Goal: Task Accomplishment & Management: Complete application form

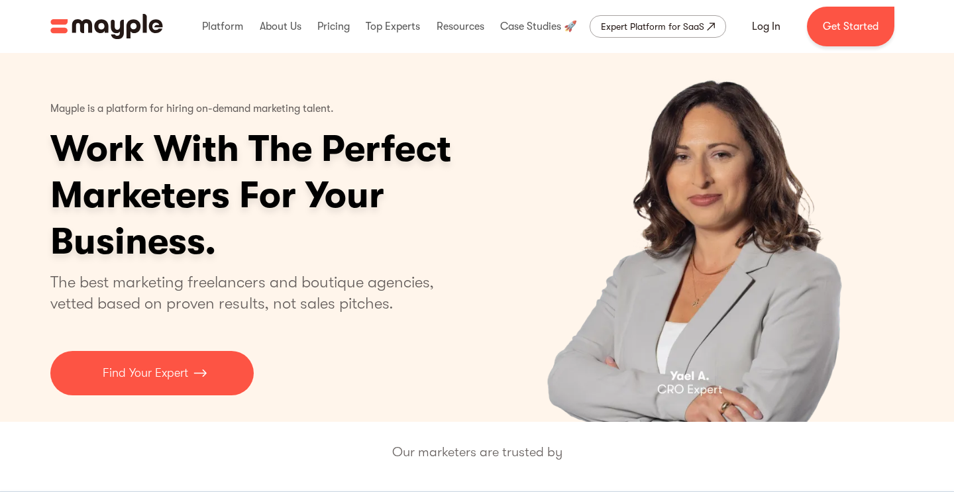
click at [358, 303] on p "The best marketing freelancers and boutique agencies, vetted based on proven re…" at bounding box center [250, 293] width 400 height 42
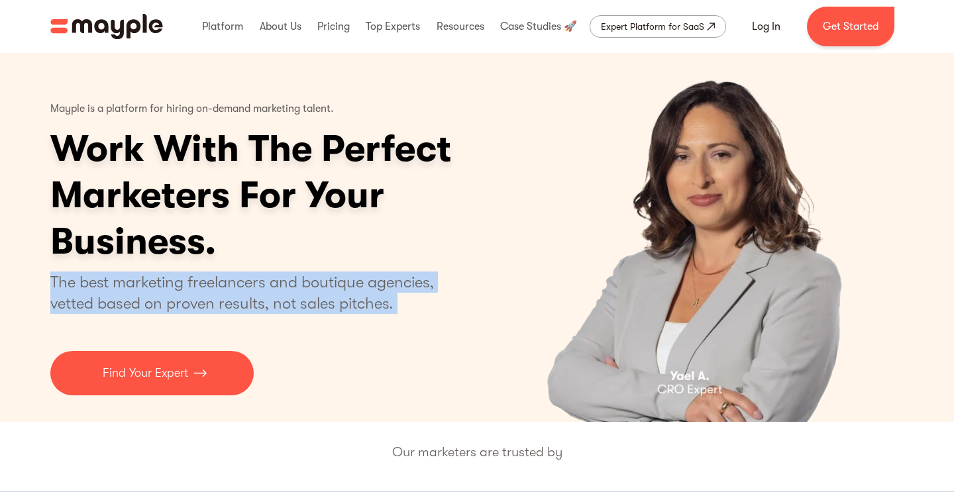
click at [358, 303] on p "The best marketing freelancers and boutique agencies, vetted based on proven re…" at bounding box center [250, 293] width 400 height 42
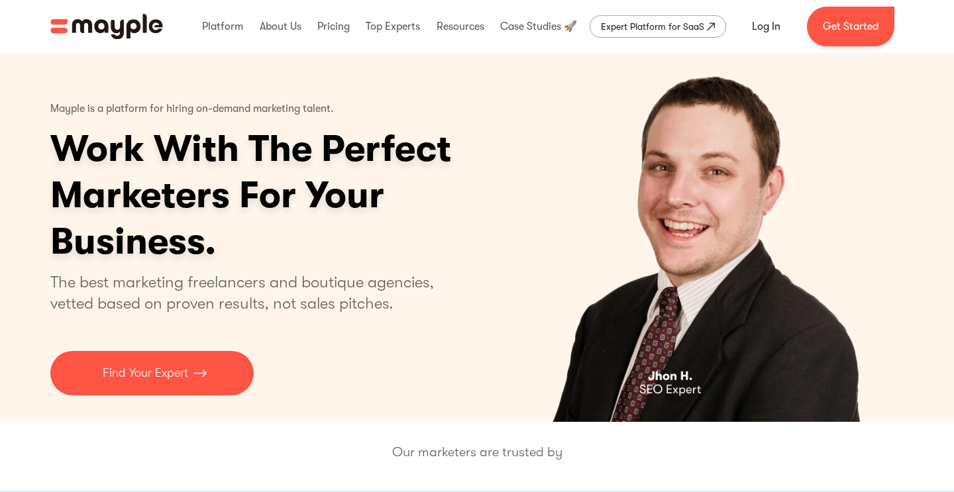
click at [349, 440] on div "Our marketers are trusted by" at bounding box center [477, 484] width 954 height 125
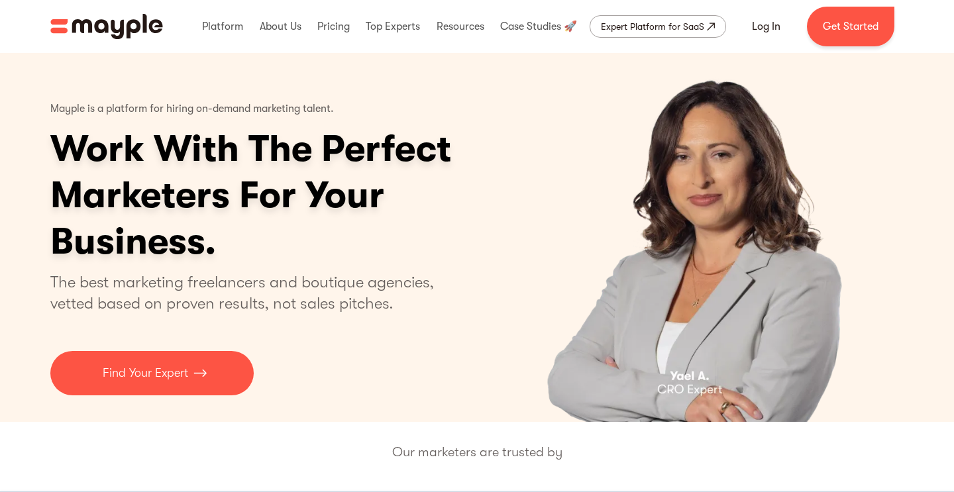
click at [478, 453] on p "Our marketers are trusted by" at bounding box center [477, 452] width 954 height 21
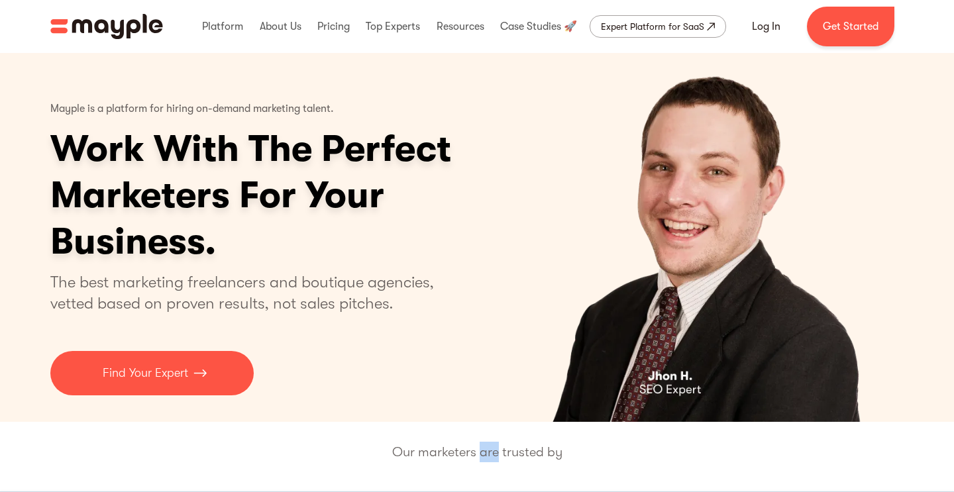
click at [478, 453] on p "Our marketers are trusted by" at bounding box center [477, 452] width 954 height 21
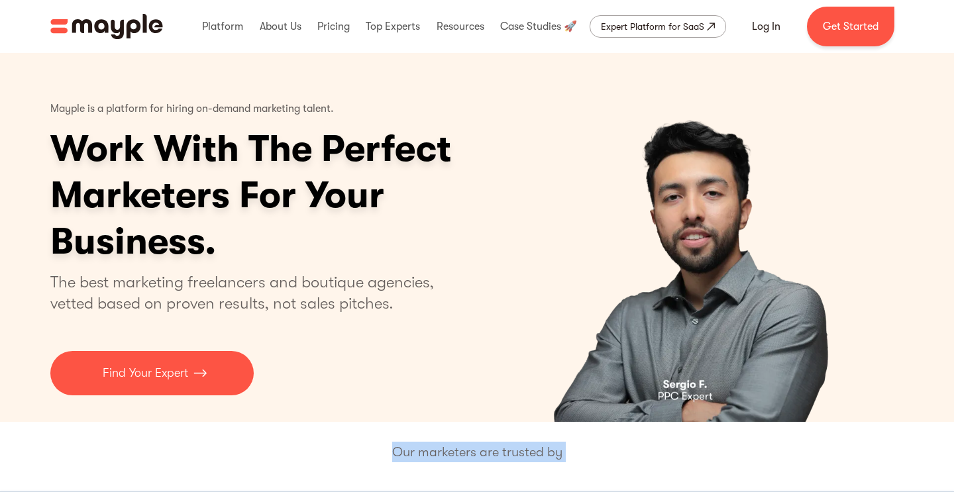
click at [478, 453] on p "Our marketers are trusted by" at bounding box center [477, 452] width 954 height 21
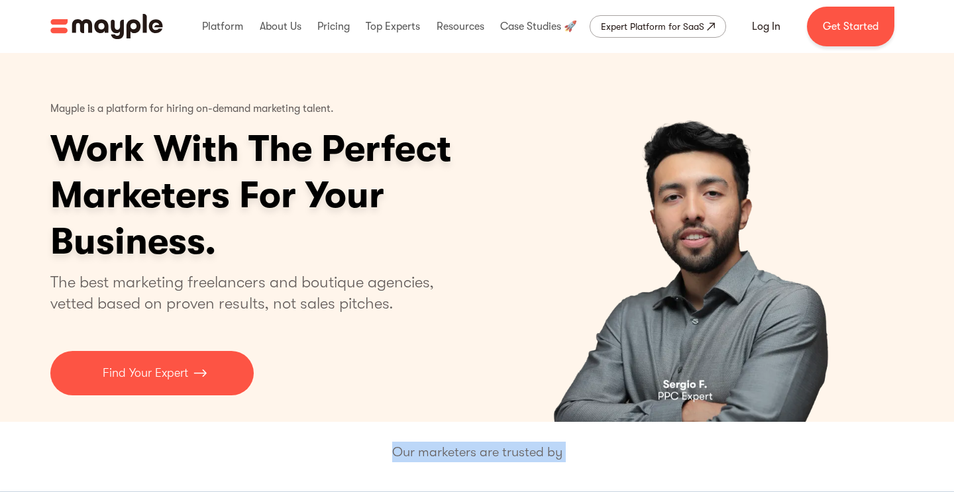
click at [478, 453] on p "Our marketers are trusted by" at bounding box center [477, 452] width 954 height 21
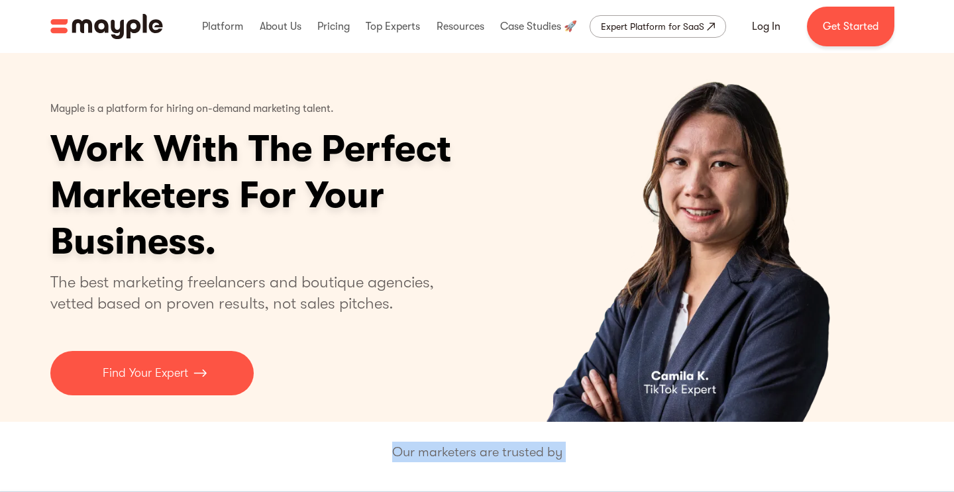
click at [478, 453] on p "Our marketers are trusted by" at bounding box center [477, 452] width 954 height 21
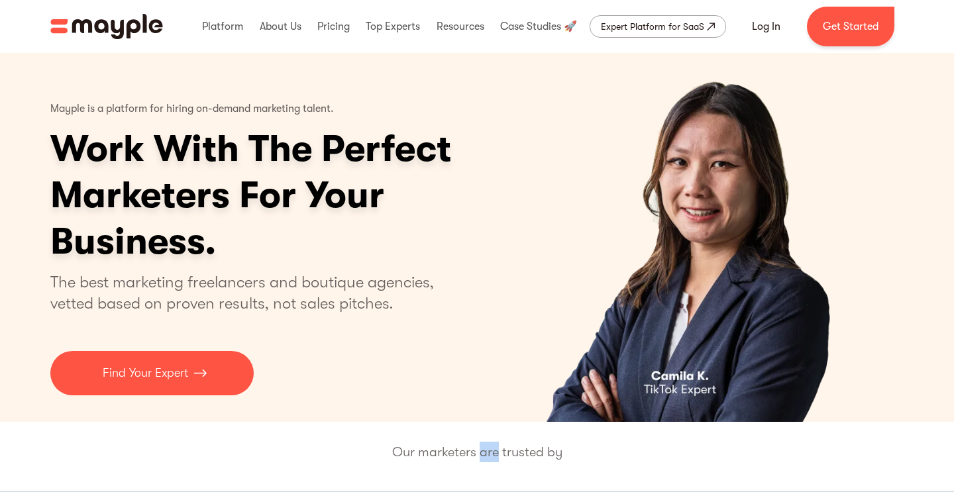
click at [478, 453] on p "Our marketers are trusted by" at bounding box center [477, 452] width 954 height 21
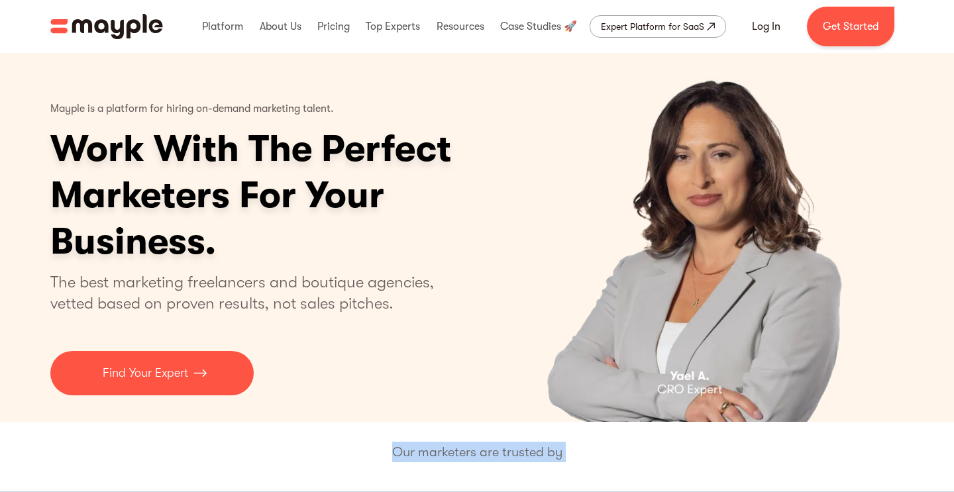
click at [478, 453] on p "Our marketers are trusted by" at bounding box center [477, 452] width 954 height 21
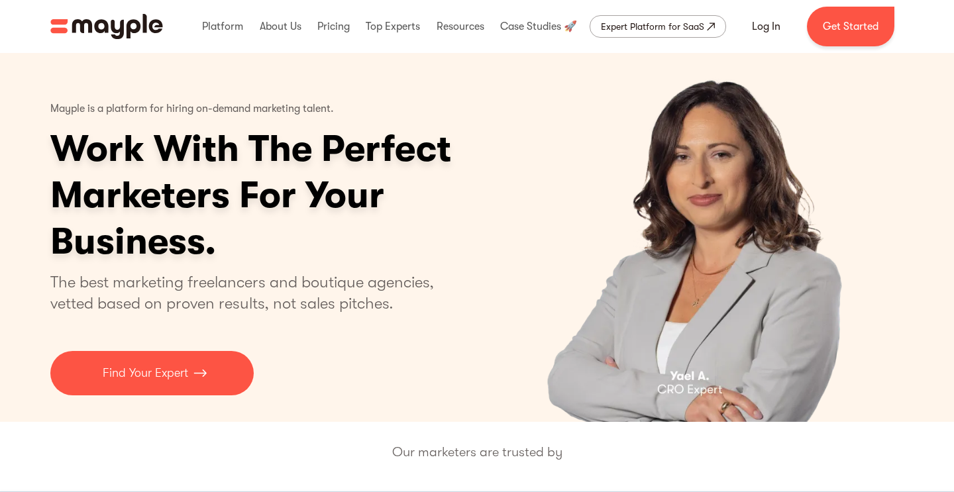
click at [478, 453] on p "Our marketers are trusted by" at bounding box center [477, 452] width 954 height 21
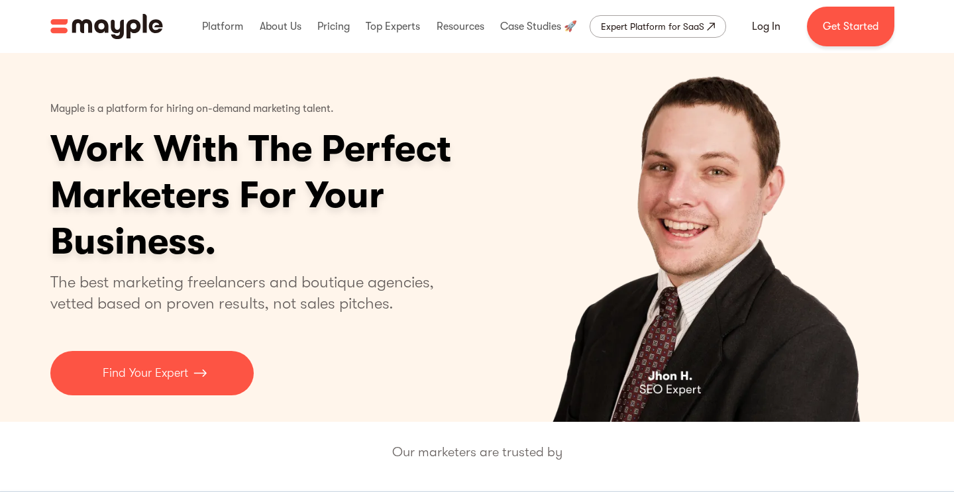
click at [478, 453] on p "Our marketers are trusted by" at bounding box center [477, 452] width 954 height 21
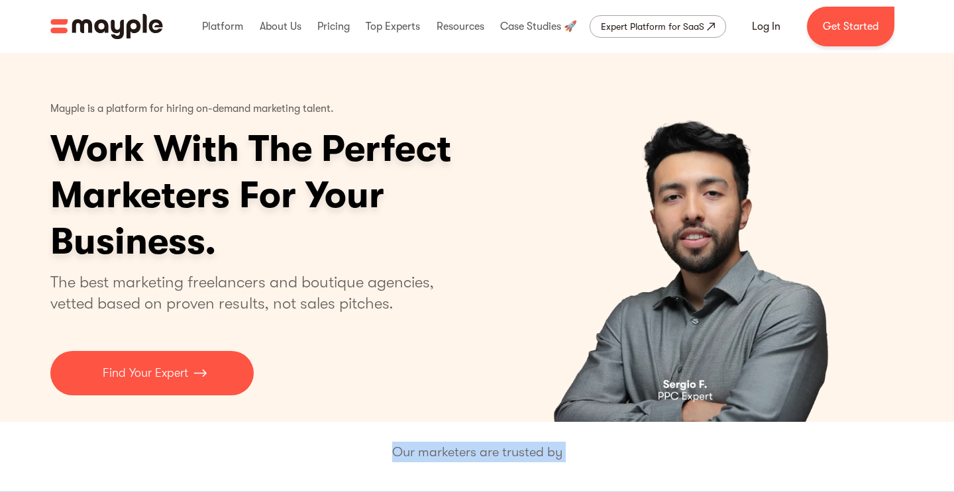
click at [478, 453] on p "Our marketers are trusted by" at bounding box center [477, 452] width 954 height 21
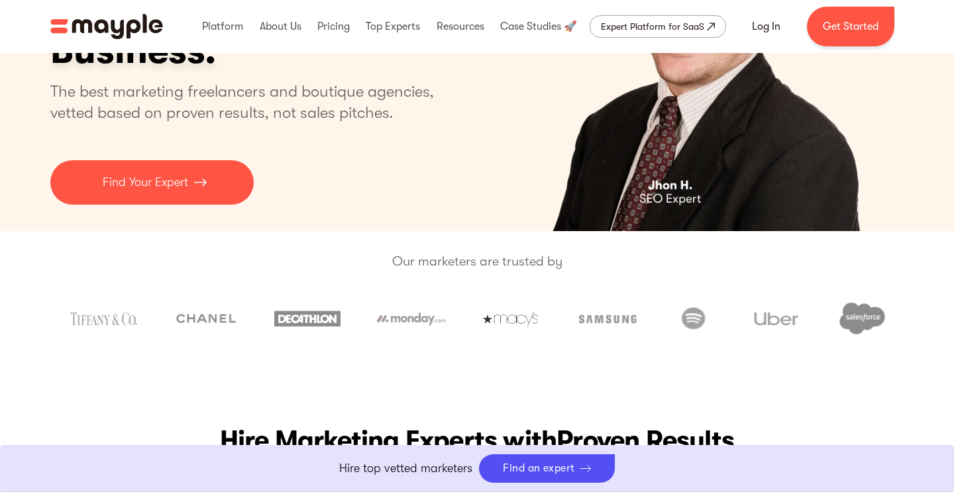
scroll to position [227, 0]
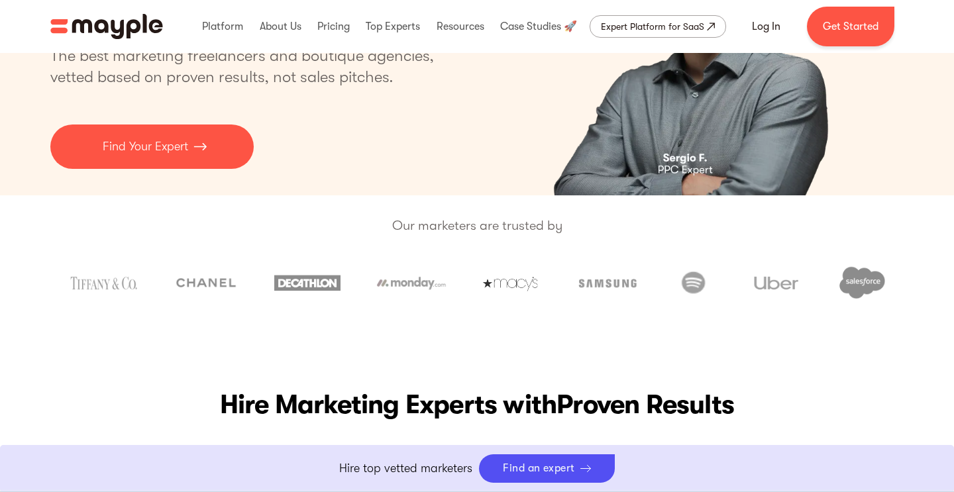
click at [455, 224] on p "Our marketers are trusted by" at bounding box center [477, 225] width 954 height 21
click at [456, 224] on p "Our marketers are trusted by" at bounding box center [477, 225] width 954 height 21
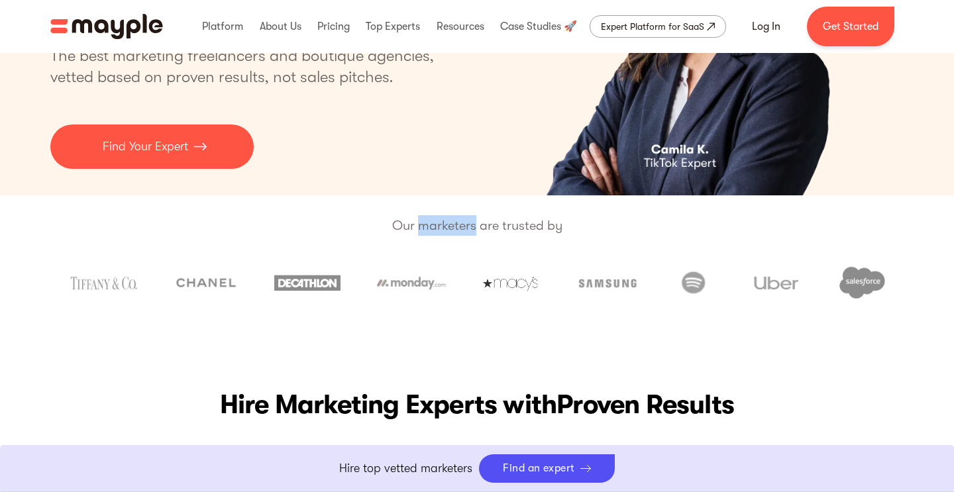
click at [456, 224] on p "Our marketers are trusted by" at bounding box center [477, 225] width 954 height 21
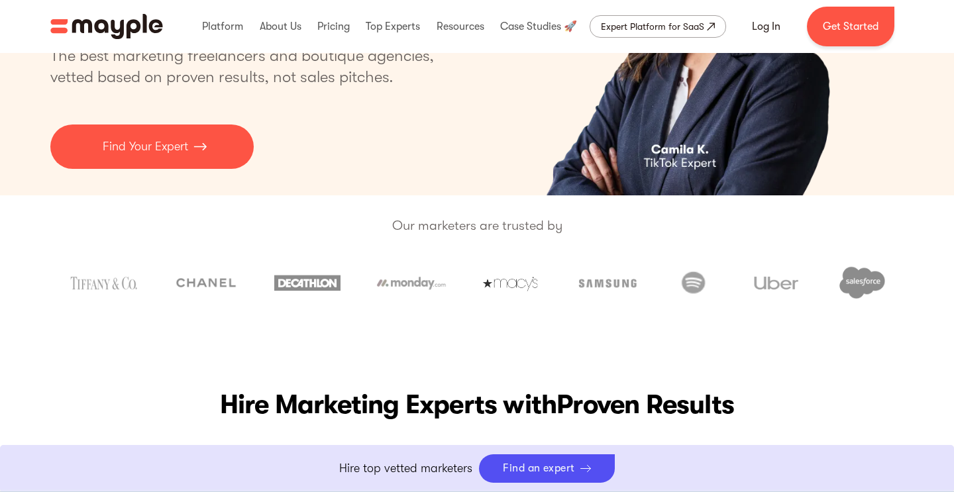
click at [456, 224] on p "Our marketers are trusted by" at bounding box center [477, 225] width 954 height 21
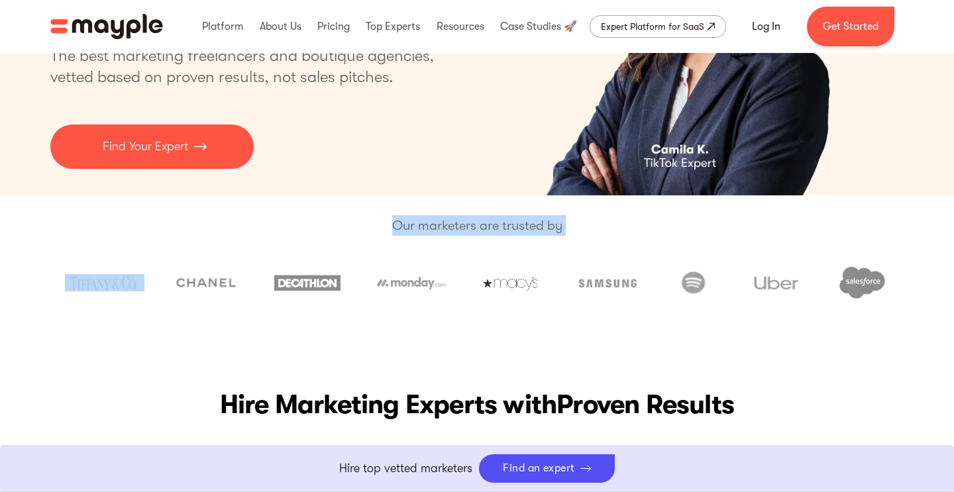
click at [456, 224] on p "Our marketers are trusted by" at bounding box center [477, 225] width 954 height 21
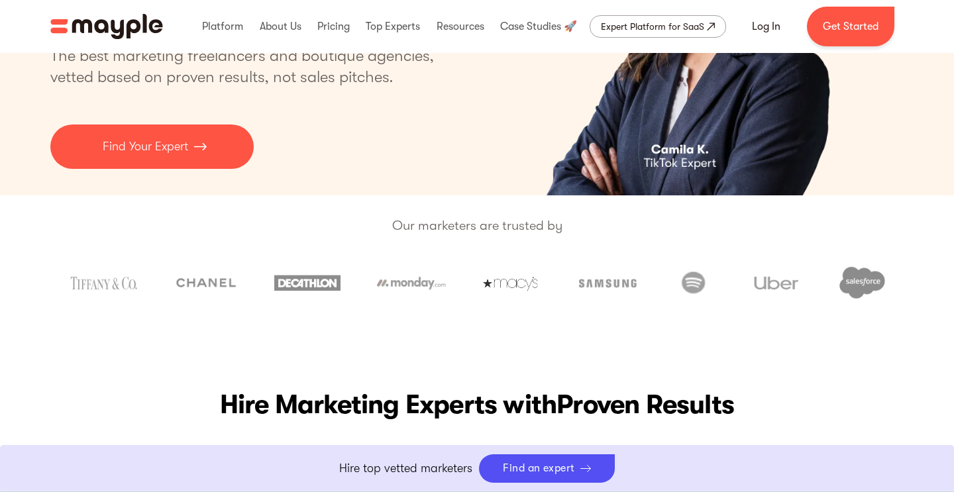
click at [456, 224] on p "Our marketers are trusted by" at bounding box center [477, 225] width 954 height 21
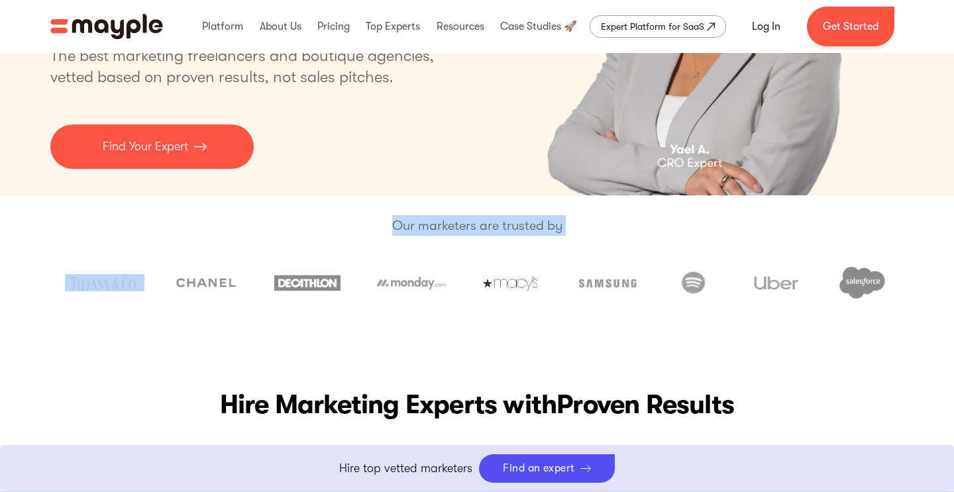
click at [456, 224] on p "Our marketers are trusted by" at bounding box center [477, 225] width 954 height 21
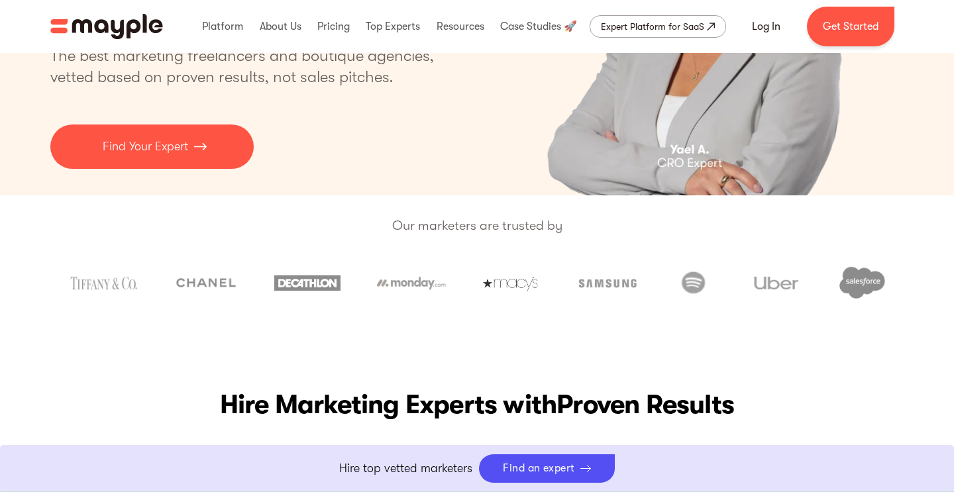
click at [456, 224] on p "Our marketers are trusted by" at bounding box center [477, 225] width 954 height 21
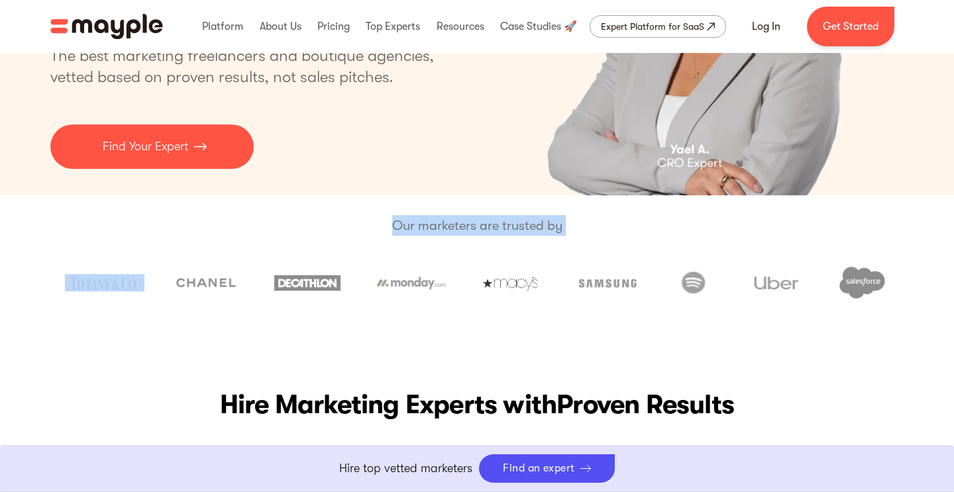
click at [456, 224] on p "Our marketers are trusted by" at bounding box center [477, 225] width 954 height 21
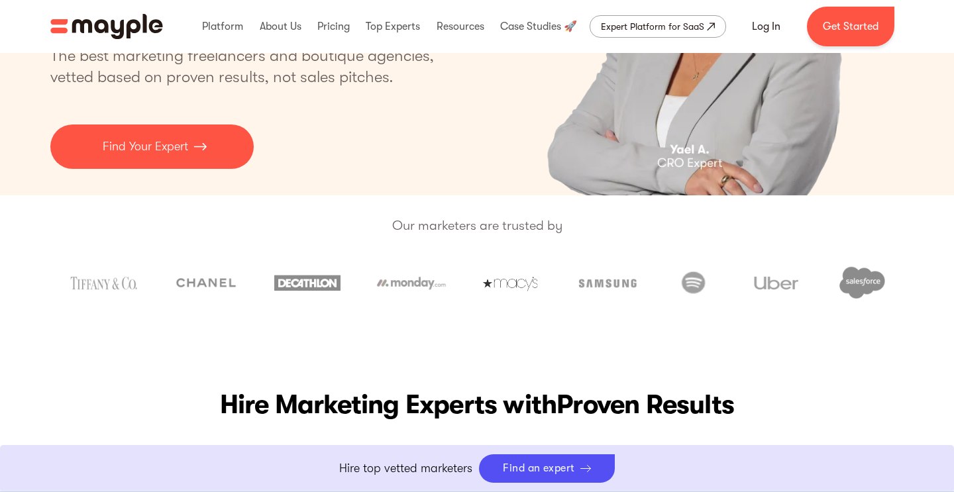
click at [456, 224] on p "Our marketers are trusted by" at bounding box center [477, 225] width 954 height 21
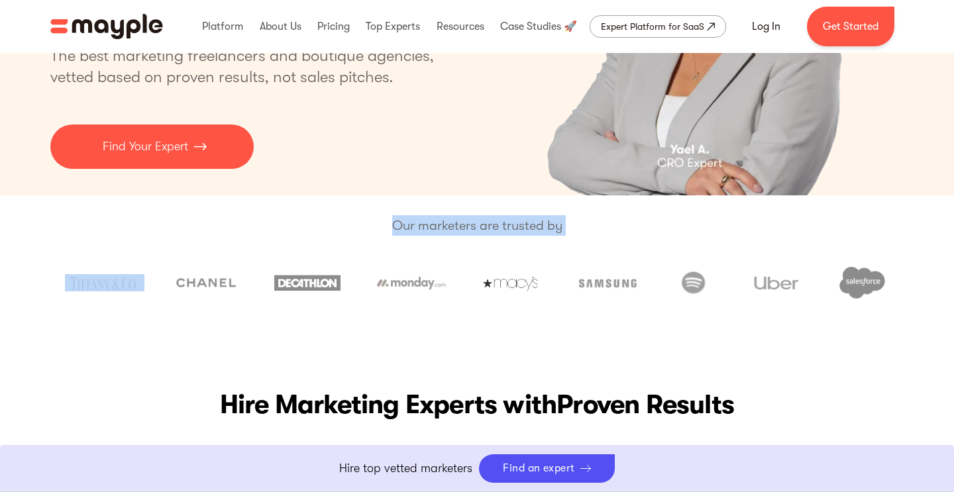
click at [456, 224] on p "Our marketers are trusted by" at bounding box center [477, 225] width 954 height 21
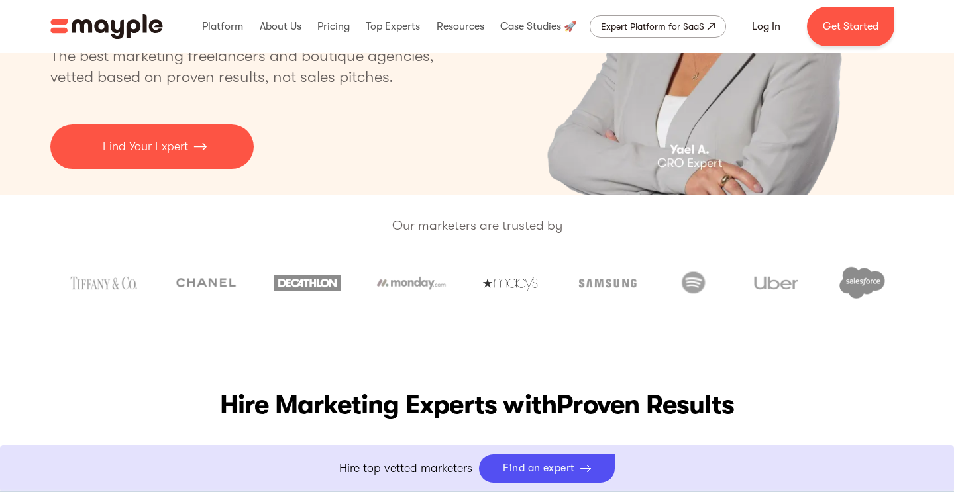
click at [456, 224] on p "Our marketers are trusted by" at bounding box center [477, 225] width 954 height 21
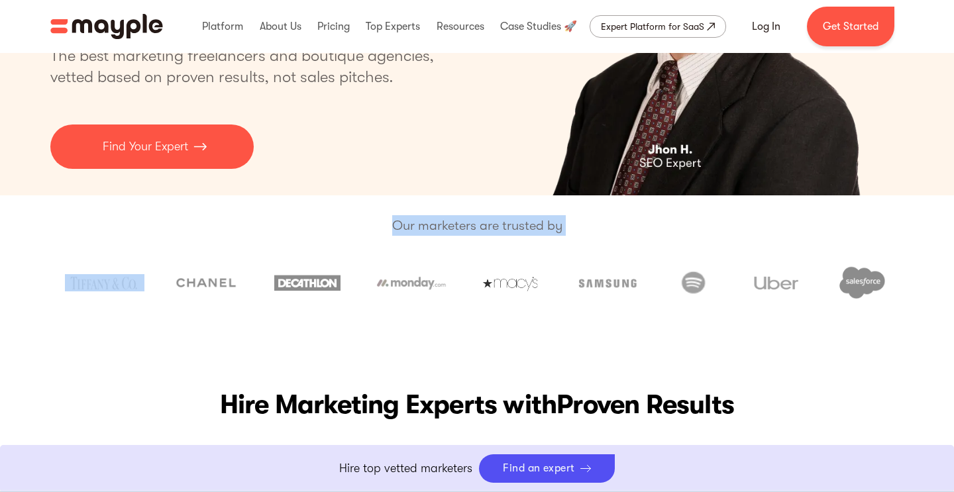
click at [456, 224] on p "Our marketers are trusted by" at bounding box center [477, 225] width 954 height 21
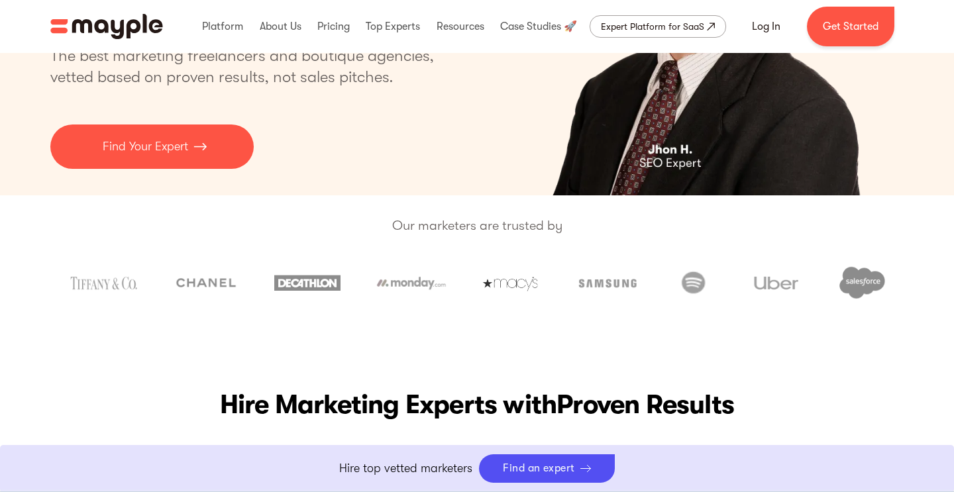
click at [456, 224] on p "Our marketers are trusted by" at bounding box center [477, 225] width 954 height 21
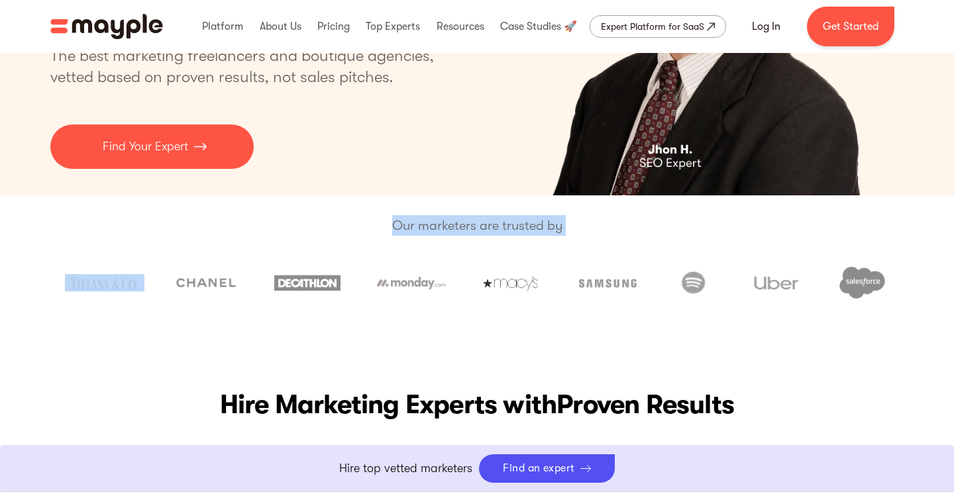
click at [456, 224] on p "Our marketers are trusted by" at bounding box center [477, 225] width 954 height 21
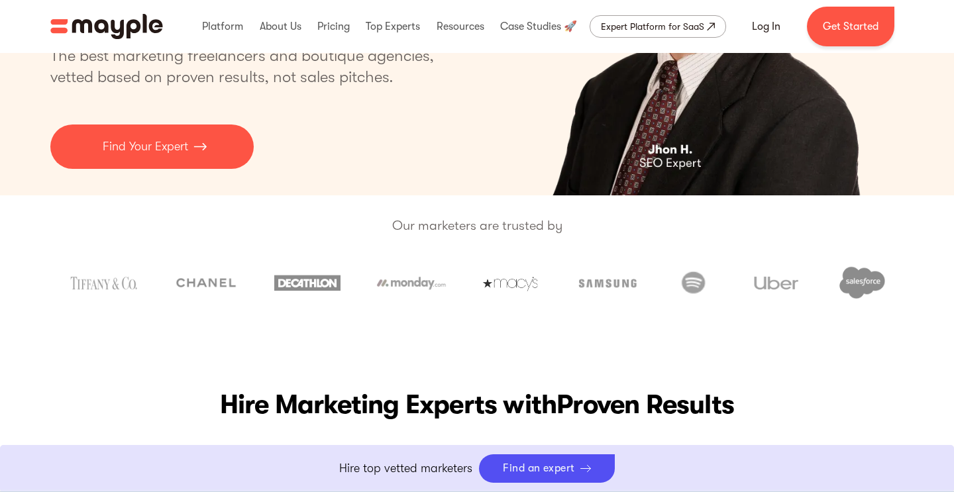
click at [456, 224] on p "Our marketers are trusted by" at bounding box center [477, 225] width 954 height 21
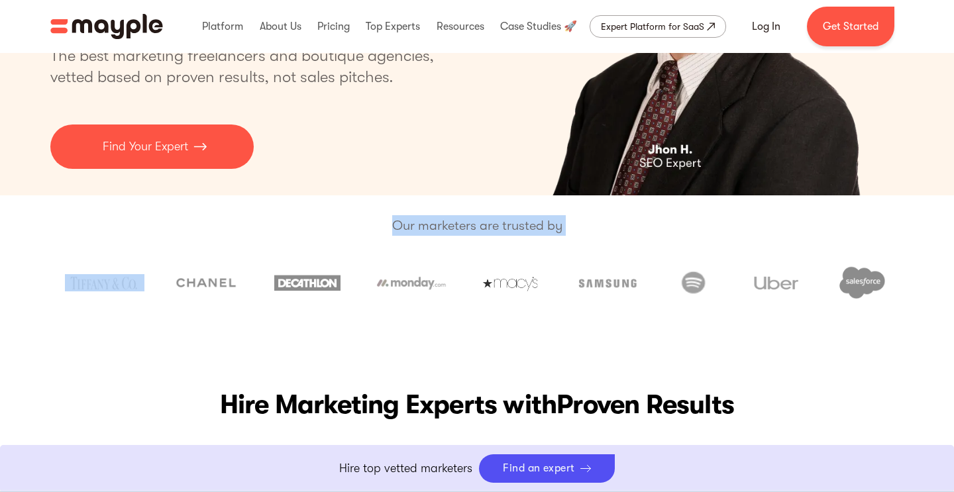
click at [456, 224] on p "Our marketers are trusted by" at bounding box center [477, 225] width 954 height 21
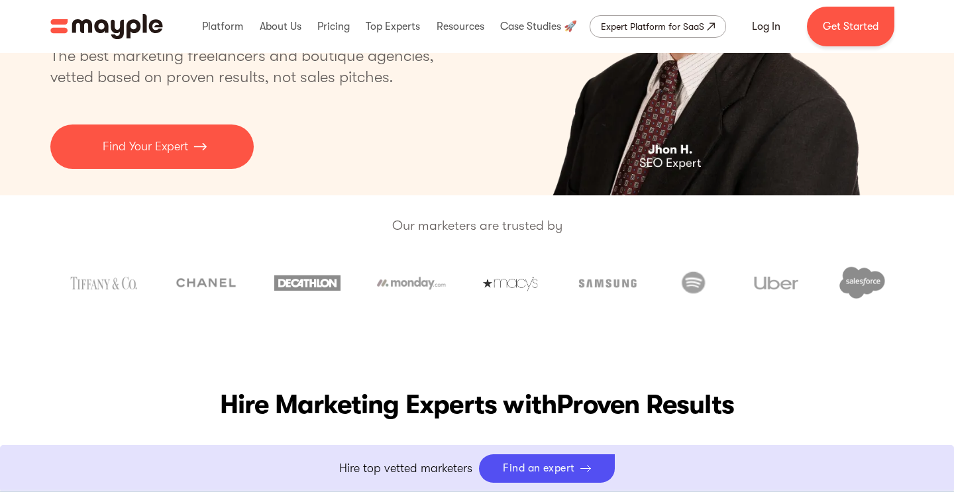
click at [456, 224] on p "Our marketers are trusted by" at bounding box center [477, 225] width 954 height 21
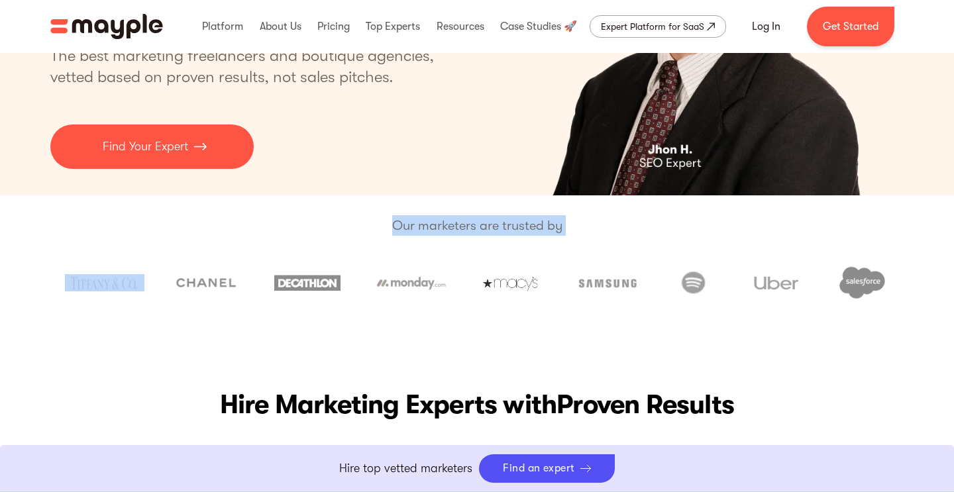
click at [456, 224] on p "Our marketers are trusted by" at bounding box center [477, 225] width 954 height 21
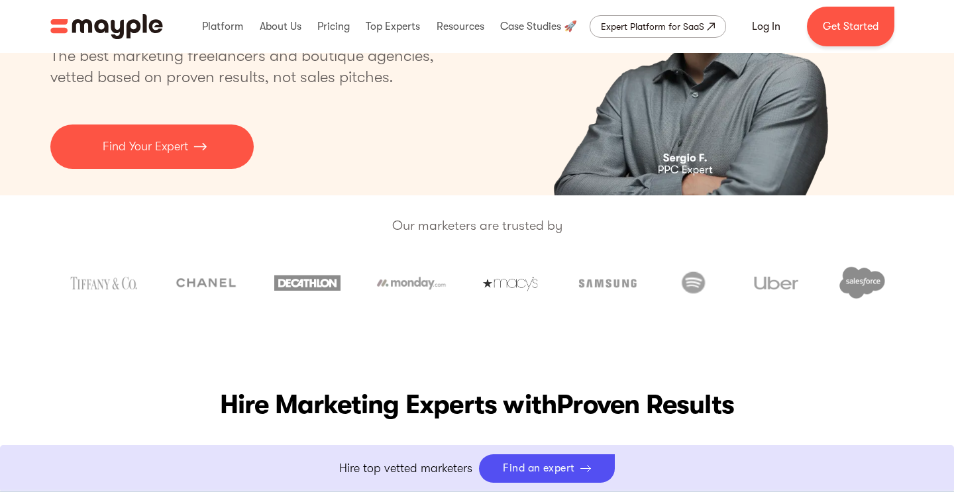
click at [456, 224] on p "Our marketers are trusted by" at bounding box center [477, 225] width 954 height 21
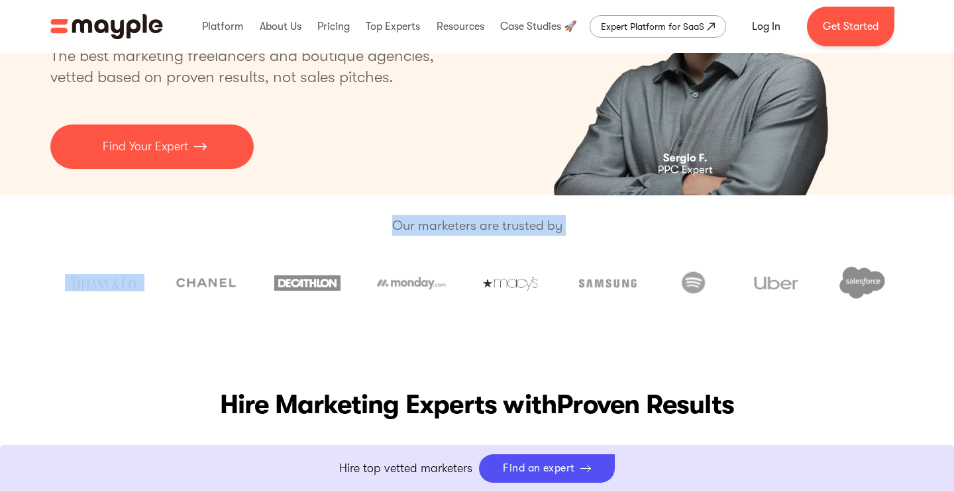
click at [456, 224] on p "Our marketers are trusted by" at bounding box center [477, 225] width 954 height 21
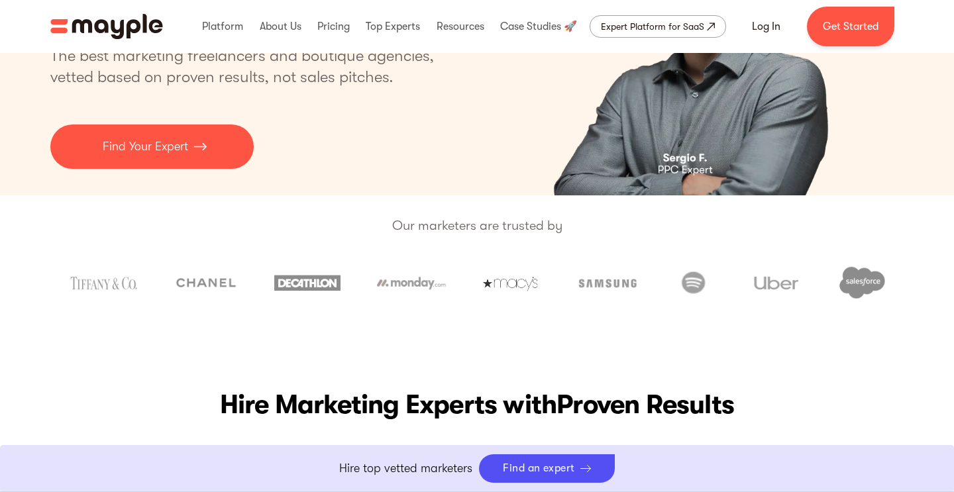
click at [456, 224] on p "Our marketers are trusted by" at bounding box center [477, 225] width 954 height 21
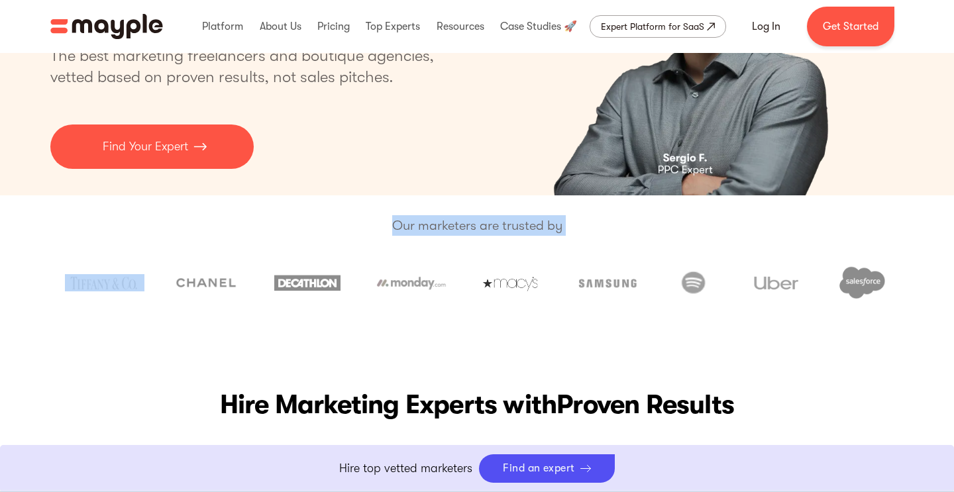
click at [456, 224] on p "Our marketers are trusted by" at bounding box center [477, 225] width 954 height 21
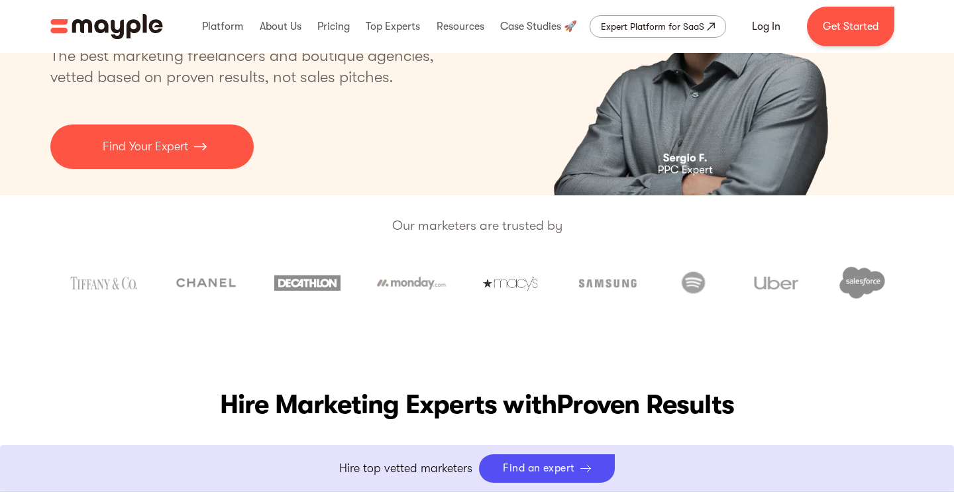
click at [456, 224] on p "Our marketers are trusted by" at bounding box center [477, 225] width 954 height 21
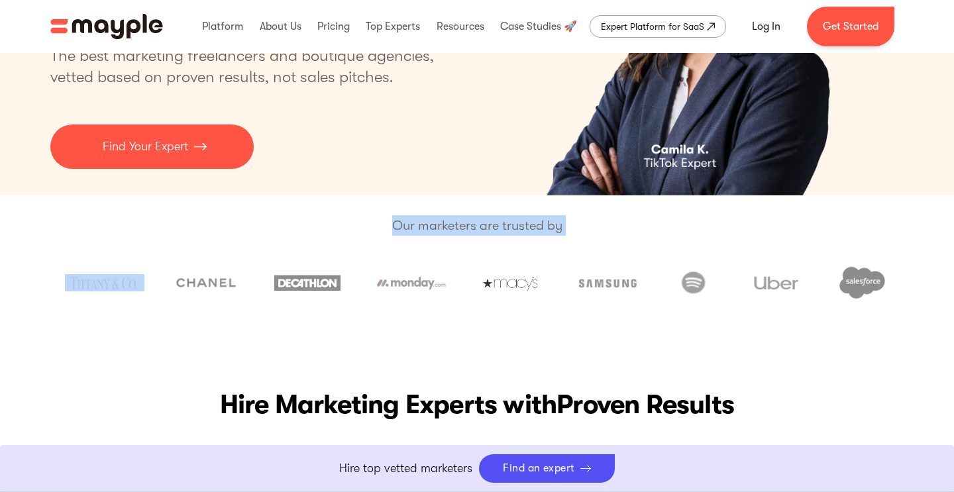
click at [456, 224] on p "Our marketers are trusted by" at bounding box center [477, 225] width 954 height 21
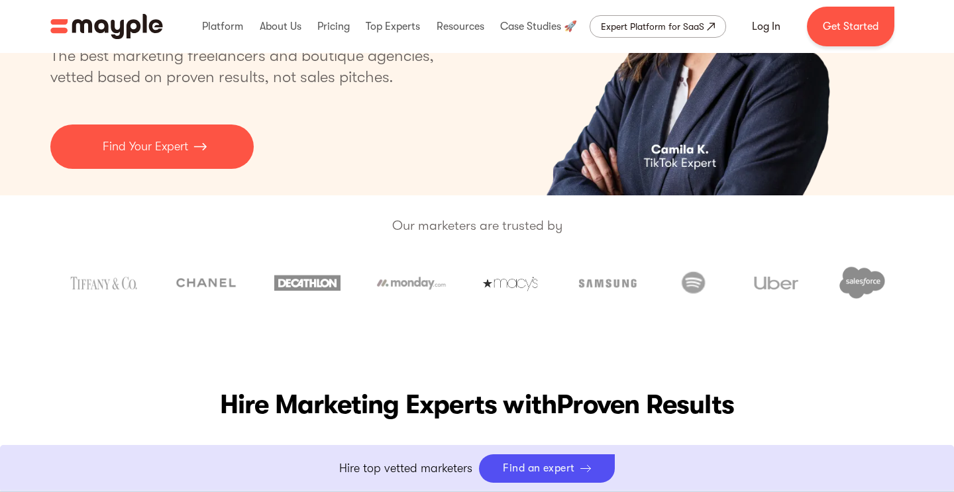
click at [456, 224] on p "Our marketers are trusted by" at bounding box center [477, 225] width 954 height 21
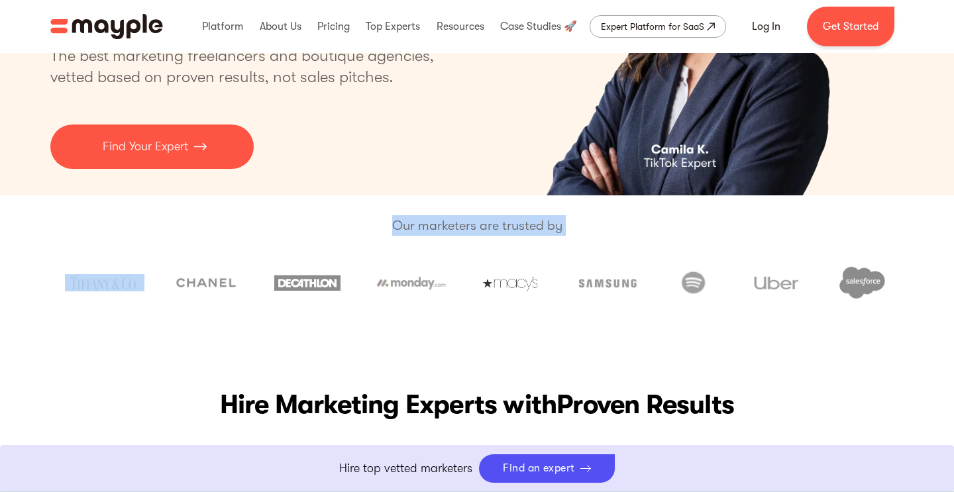
click at [456, 224] on p "Our marketers are trusted by" at bounding box center [477, 225] width 954 height 21
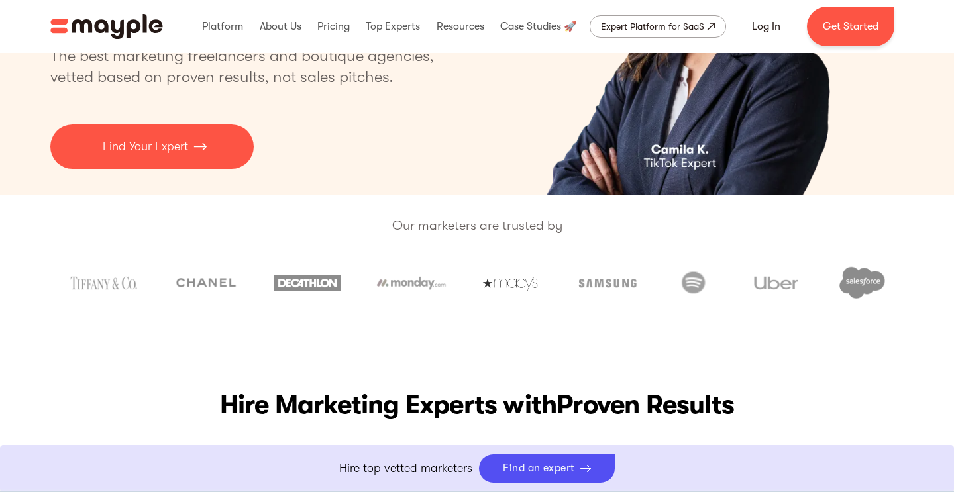
click at [456, 224] on p "Our marketers are trusted by" at bounding box center [477, 225] width 954 height 21
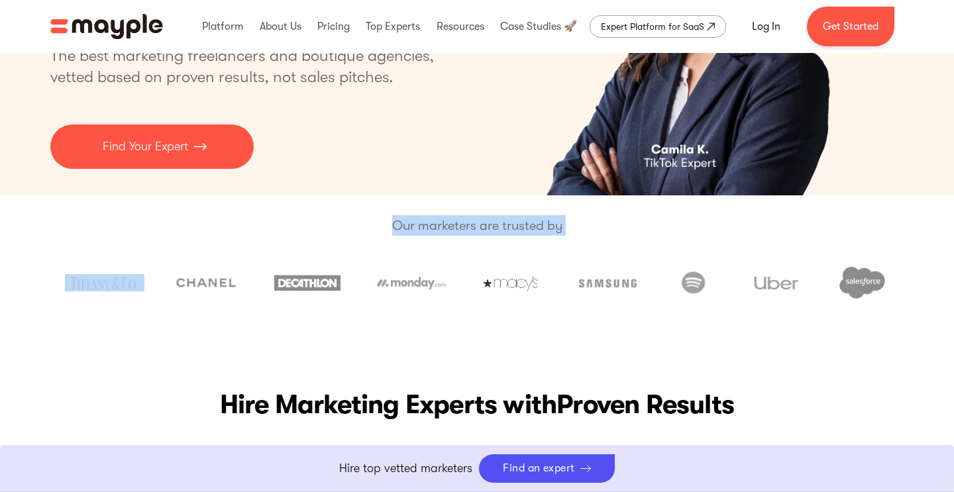
click at [456, 224] on p "Our marketers are trusted by" at bounding box center [477, 225] width 954 height 21
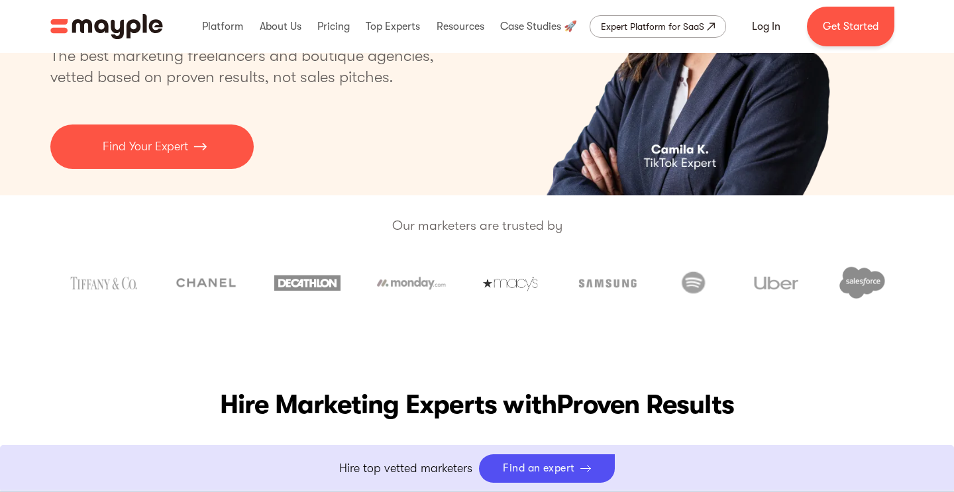
click at [456, 224] on p "Our marketers are trusted by" at bounding box center [477, 225] width 954 height 21
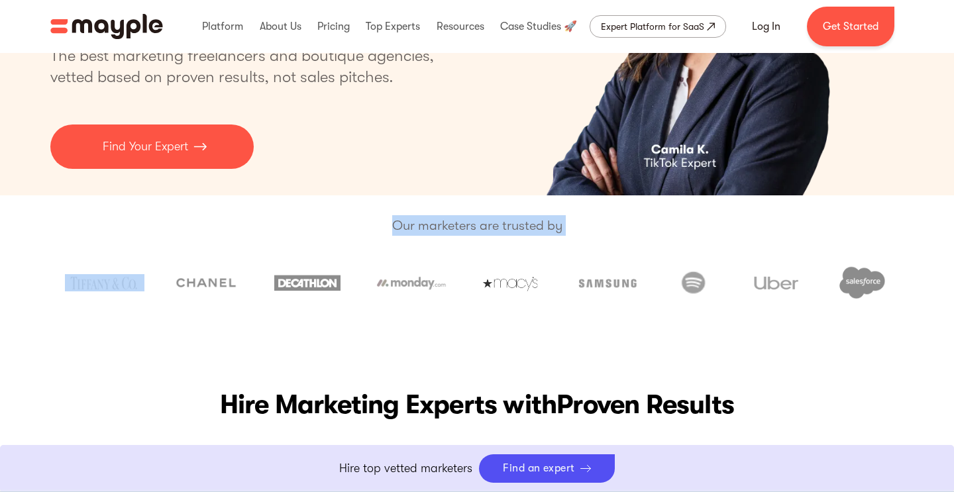
click at [456, 224] on p "Our marketers are trusted by" at bounding box center [477, 225] width 954 height 21
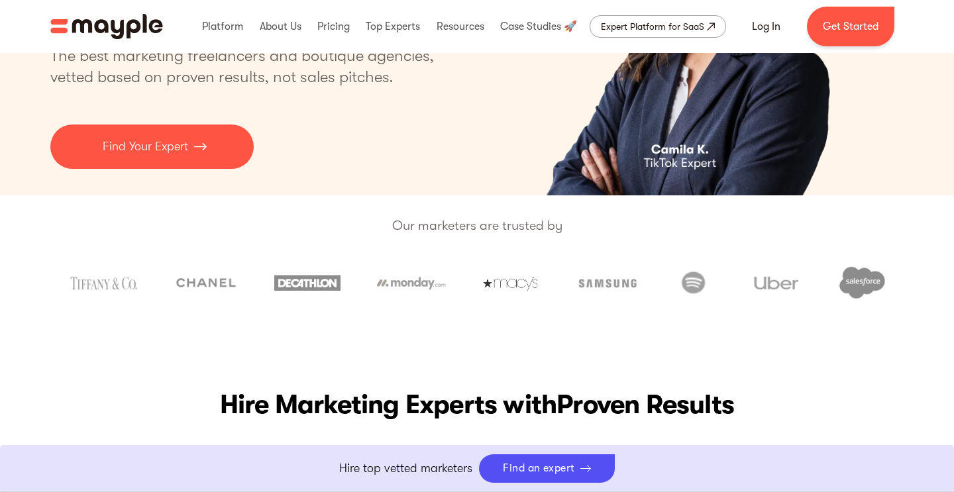
click at [456, 224] on p "Our marketers are trusted by" at bounding box center [477, 225] width 954 height 21
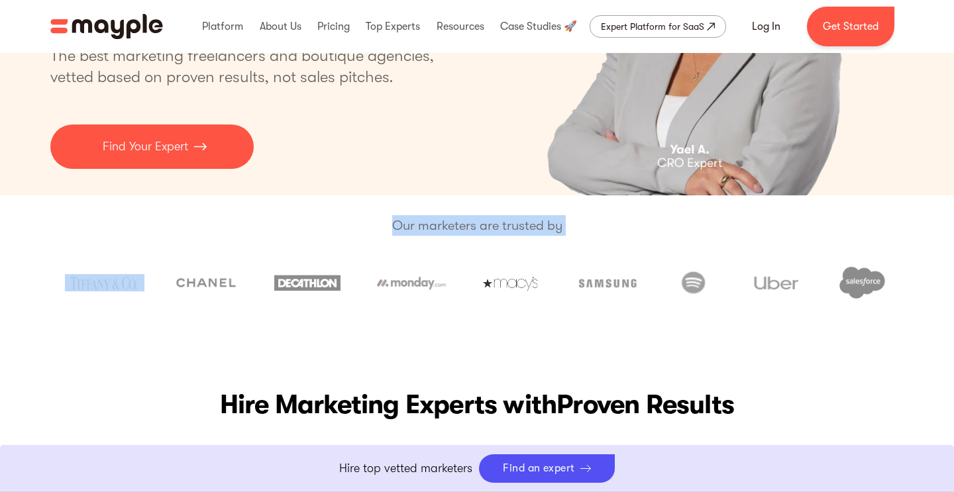
click at [456, 224] on p "Our marketers are trusted by" at bounding box center [477, 225] width 954 height 21
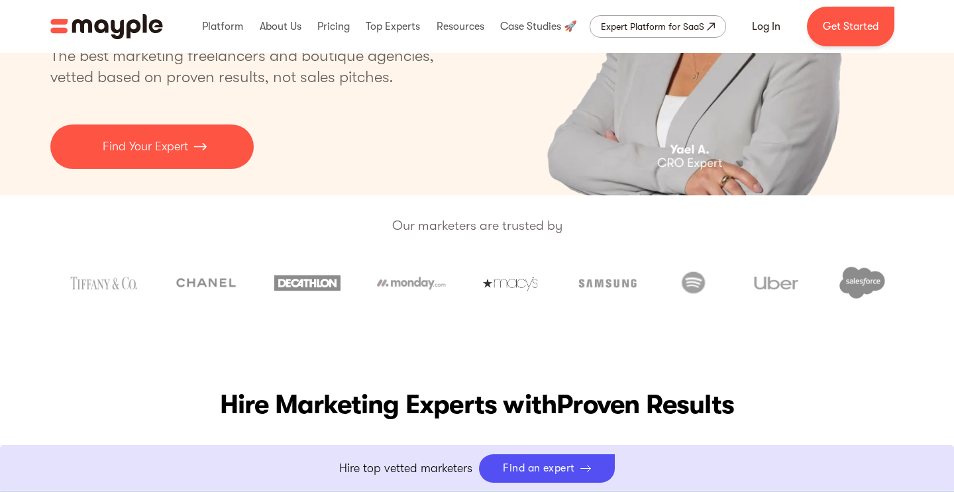
click at [456, 224] on p "Our marketers are trusted by" at bounding box center [477, 225] width 954 height 21
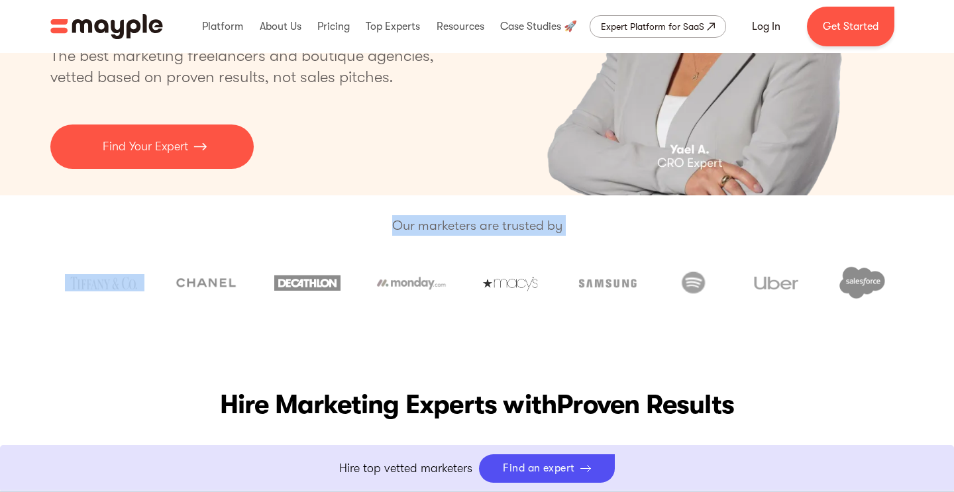
click at [456, 224] on p "Our marketers are trusted by" at bounding box center [477, 225] width 954 height 21
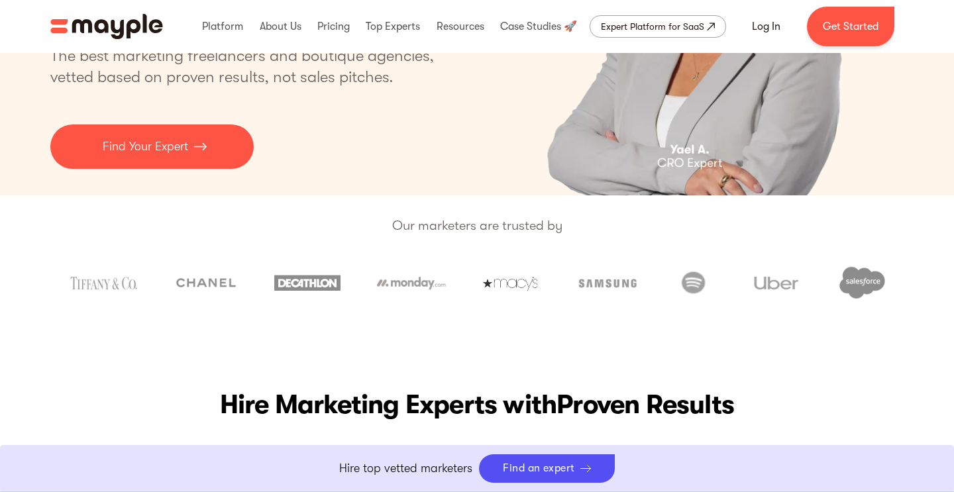
click at [456, 224] on p "Our marketers are trusted by" at bounding box center [477, 225] width 954 height 21
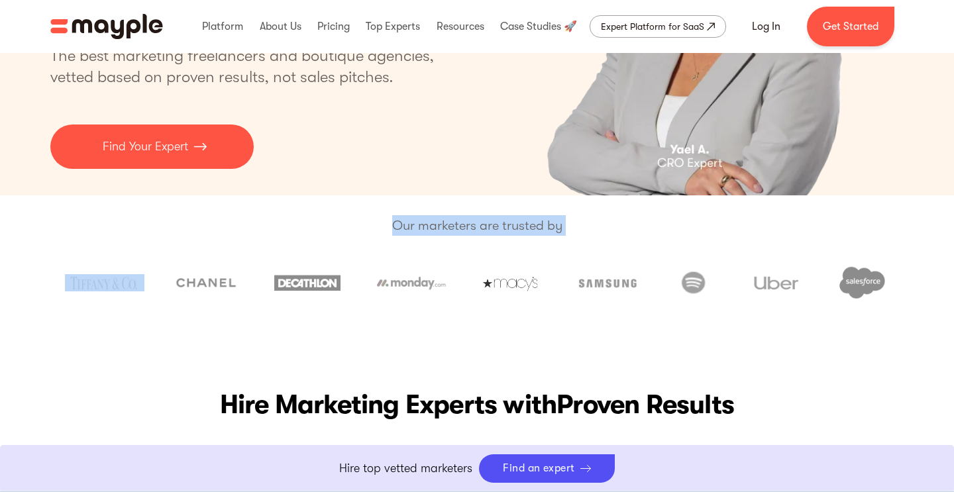
click at [456, 224] on p "Our marketers are trusted by" at bounding box center [477, 225] width 954 height 21
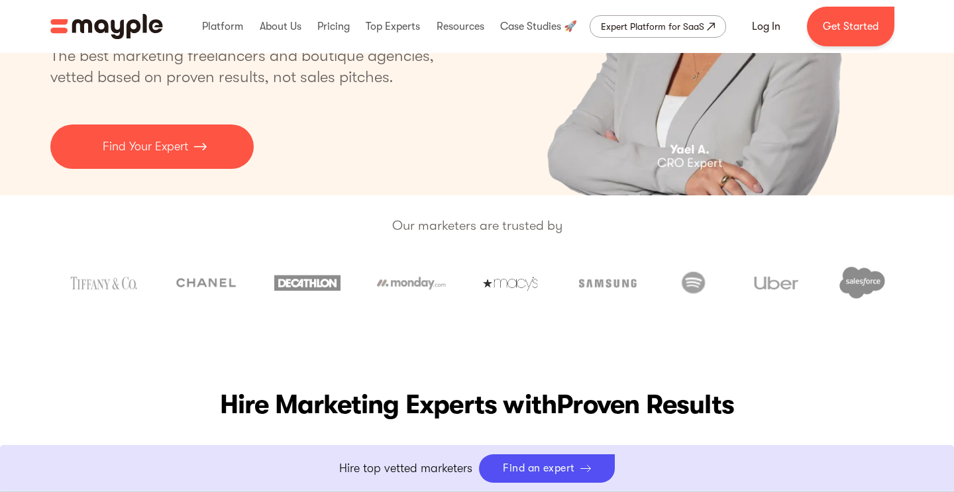
click at [456, 224] on p "Our marketers are trusted by" at bounding box center [477, 225] width 954 height 21
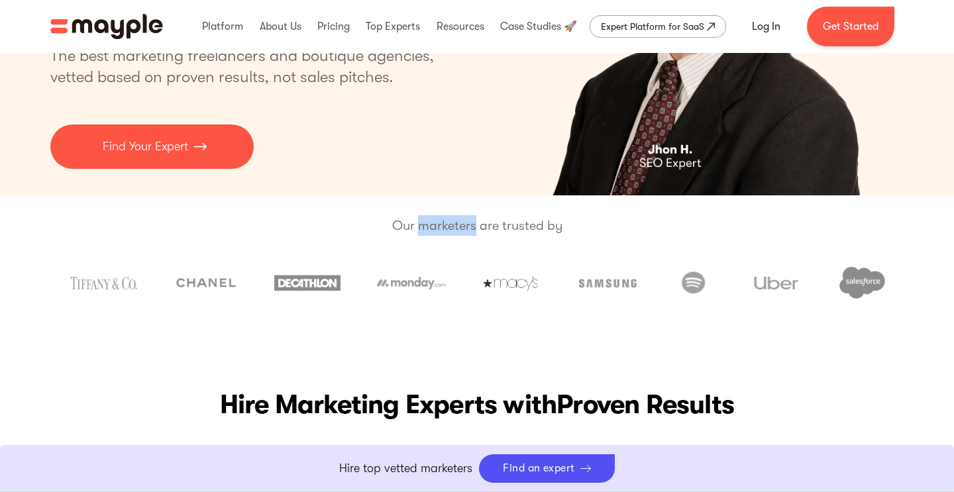
click at [456, 224] on p "Our marketers are trusted by" at bounding box center [477, 225] width 954 height 21
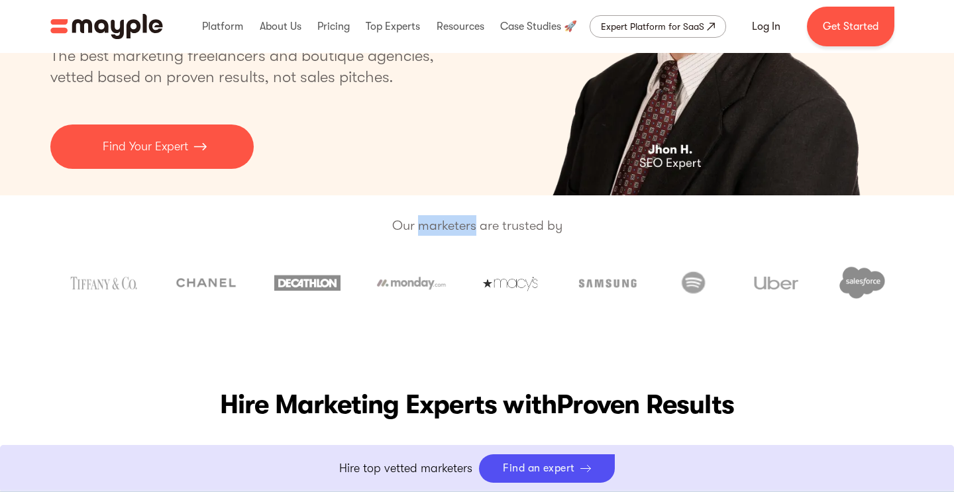
click at [456, 224] on p "Our marketers are trusted by" at bounding box center [477, 225] width 954 height 21
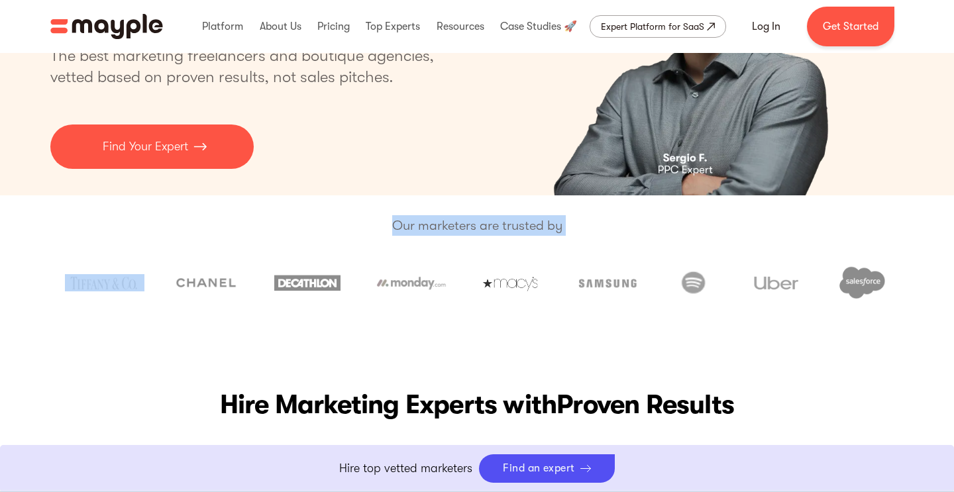
click at [456, 224] on p "Our marketers are trusted by" at bounding box center [477, 225] width 954 height 21
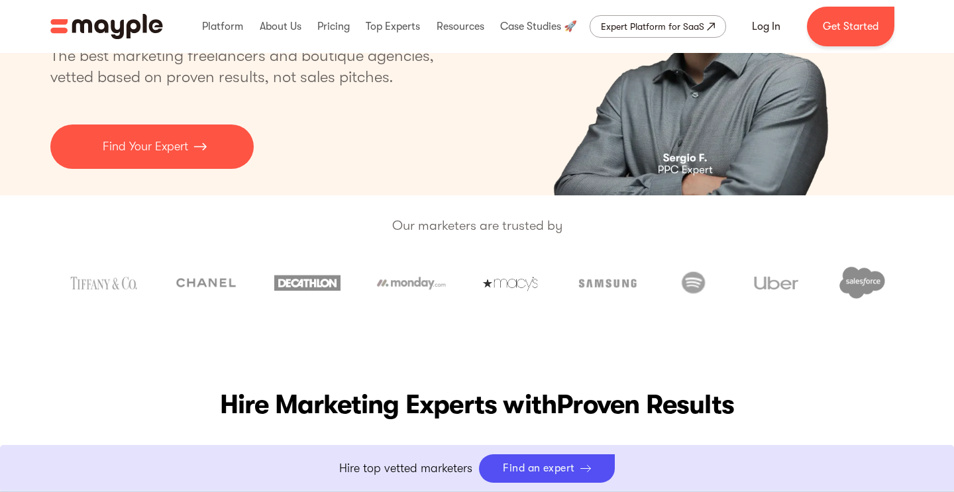
click at [456, 224] on p "Our marketers are trusted by" at bounding box center [477, 225] width 954 height 21
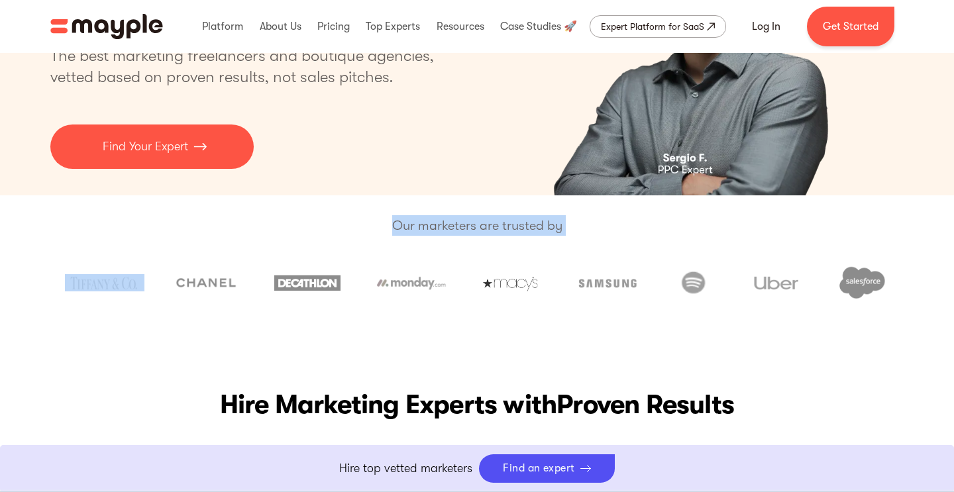
click at [456, 224] on p "Our marketers are trusted by" at bounding box center [477, 225] width 954 height 21
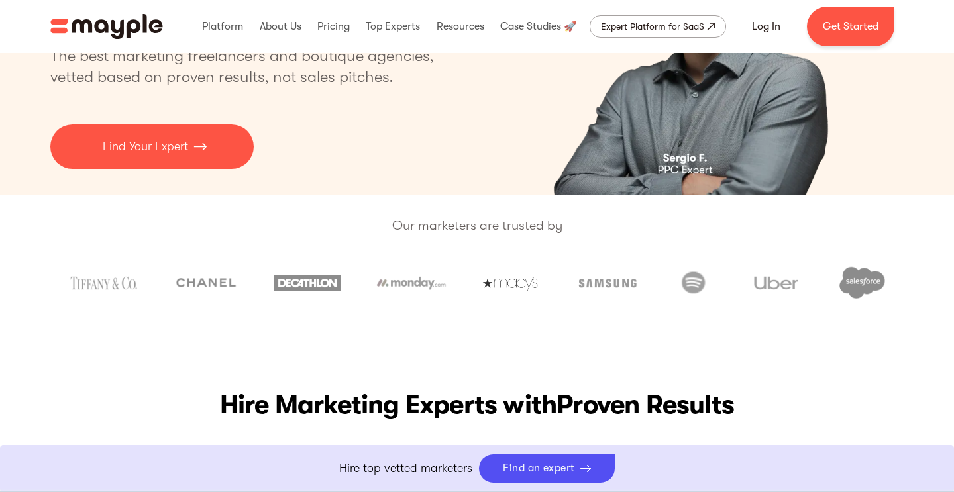
click at [456, 224] on p "Our marketers are trusted by" at bounding box center [477, 225] width 954 height 21
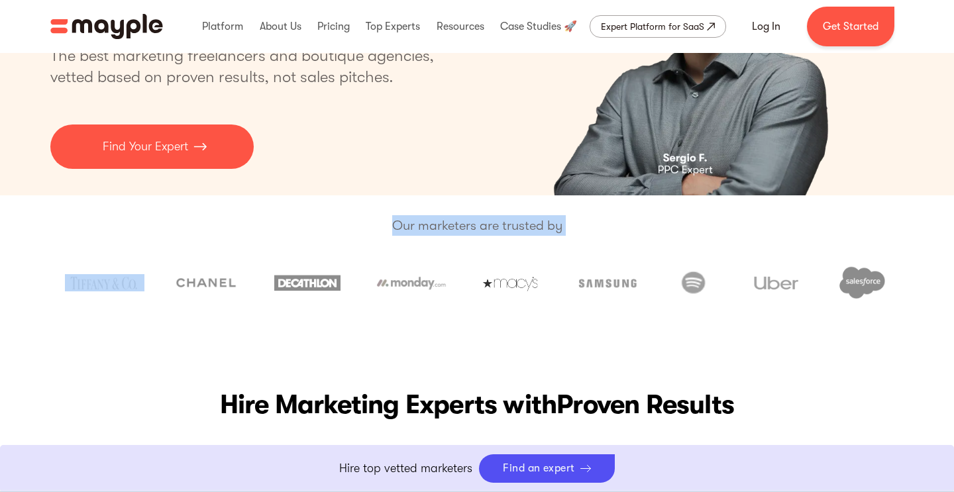
click at [456, 224] on p "Our marketers are trusted by" at bounding box center [477, 225] width 954 height 21
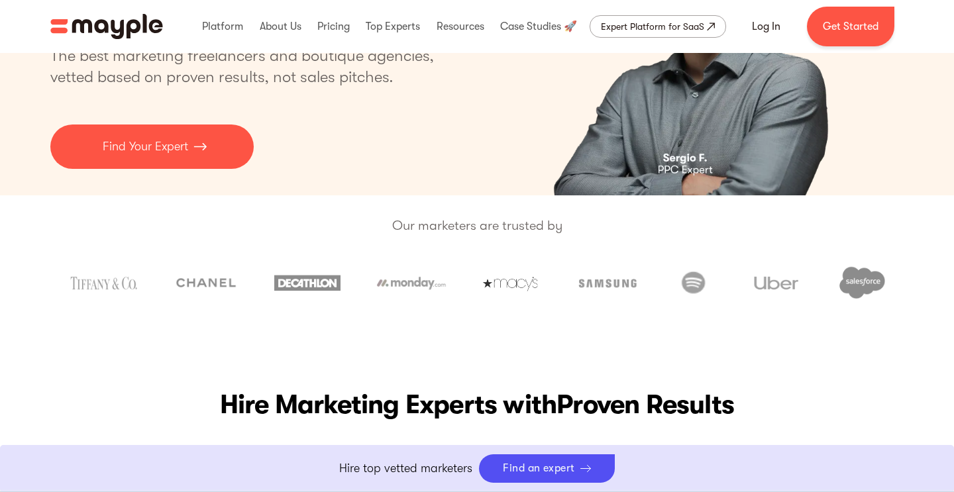
click at [456, 224] on p "Our marketers are trusted by" at bounding box center [477, 225] width 954 height 21
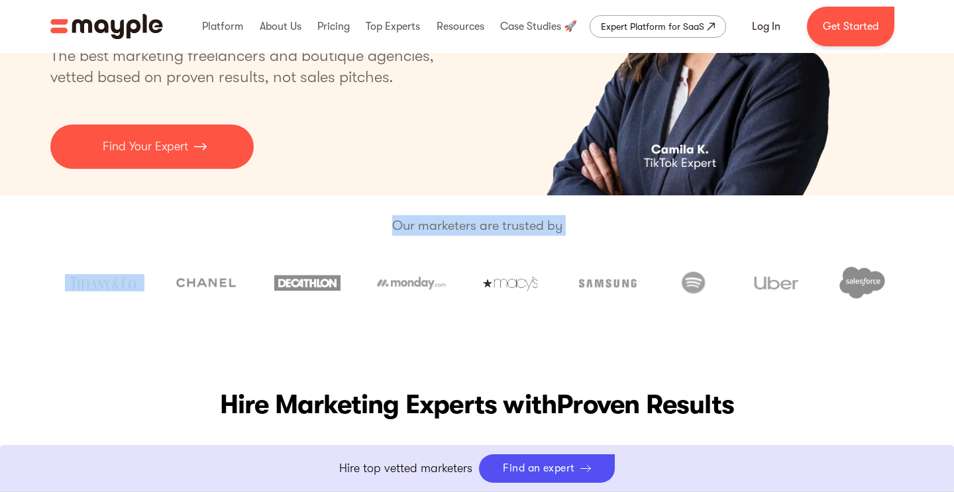
click at [456, 224] on p "Our marketers are trusted by" at bounding box center [477, 225] width 954 height 21
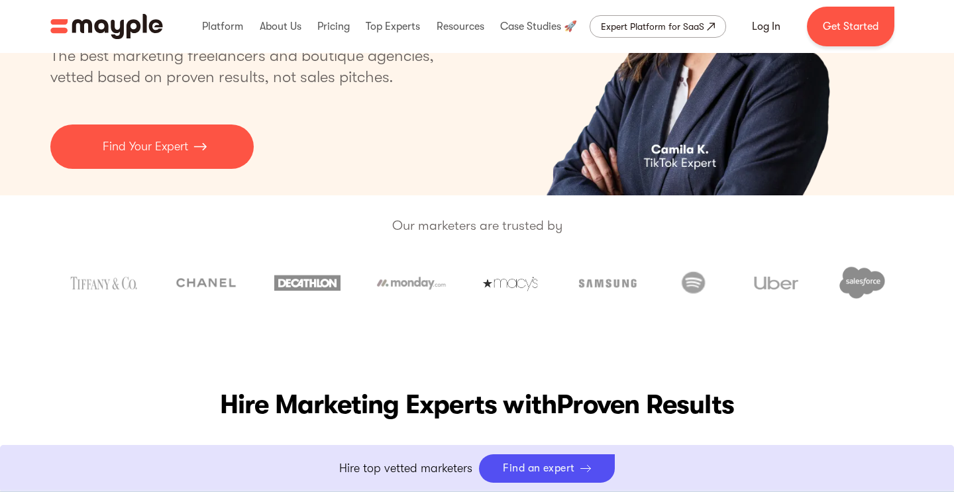
click at [456, 224] on p "Our marketers are trusted by" at bounding box center [477, 225] width 954 height 21
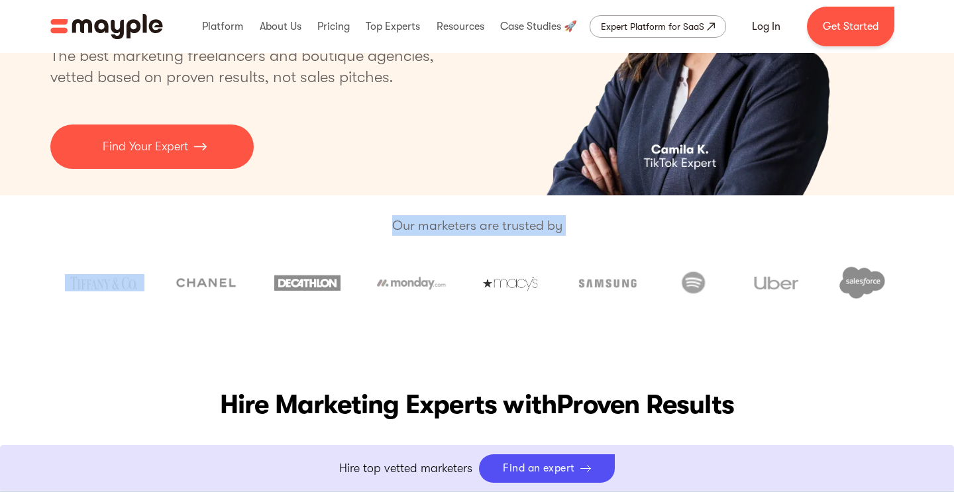
click at [456, 224] on p "Our marketers are trusted by" at bounding box center [477, 225] width 954 height 21
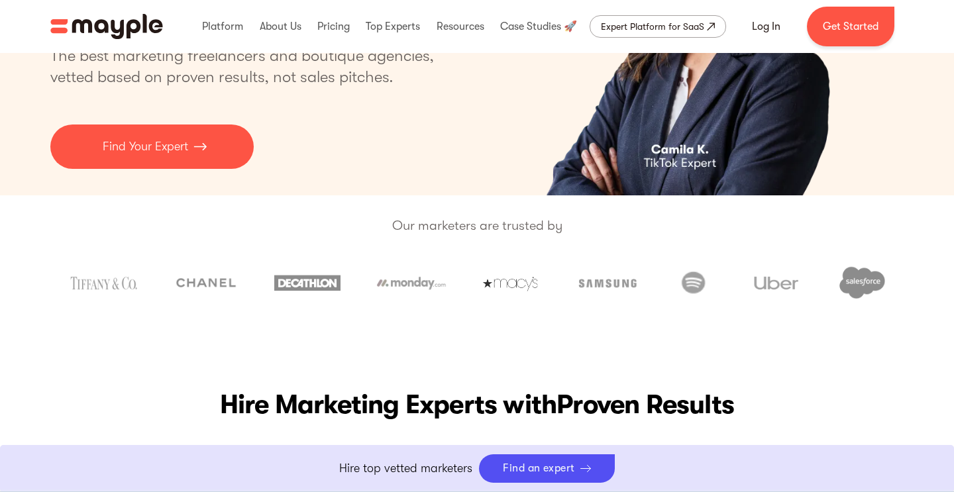
click at [456, 224] on p "Our marketers are trusted by" at bounding box center [477, 225] width 954 height 21
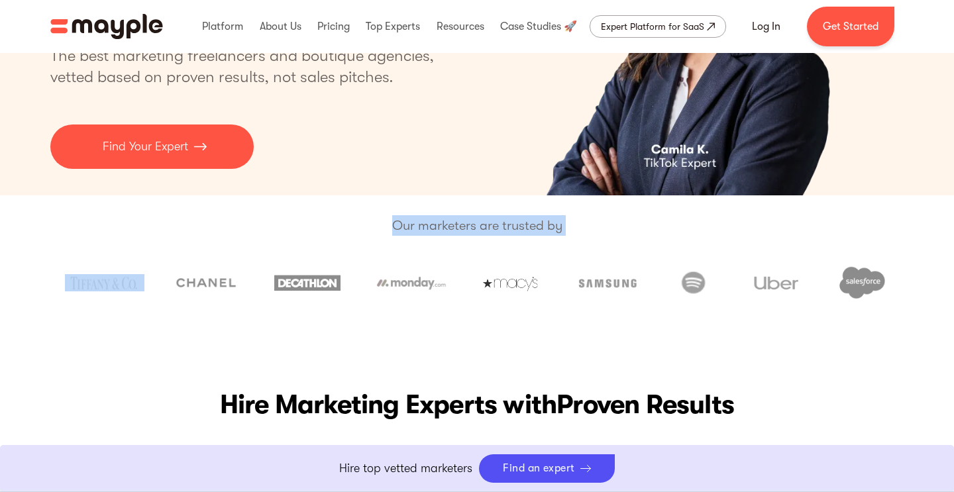
click at [456, 224] on p "Our marketers are trusted by" at bounding box center [477, 225] width 954 height 21
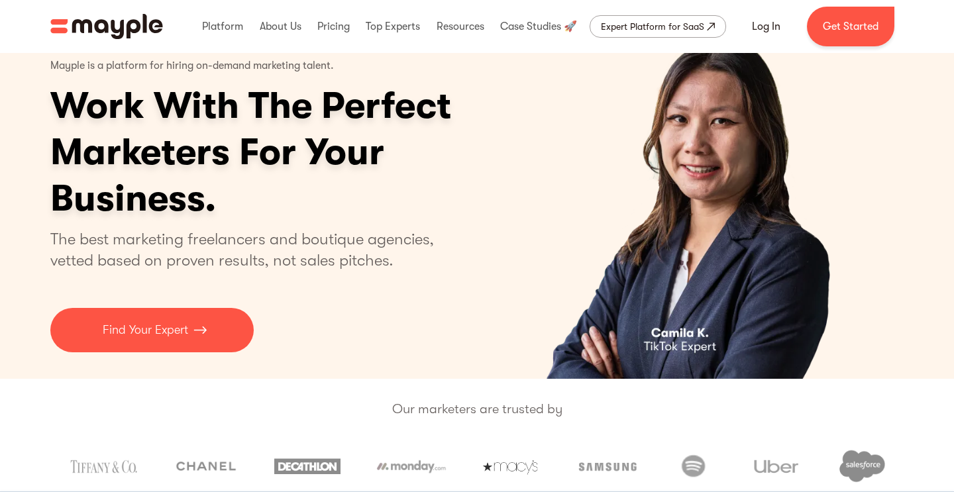
scroll to position [0, 0]
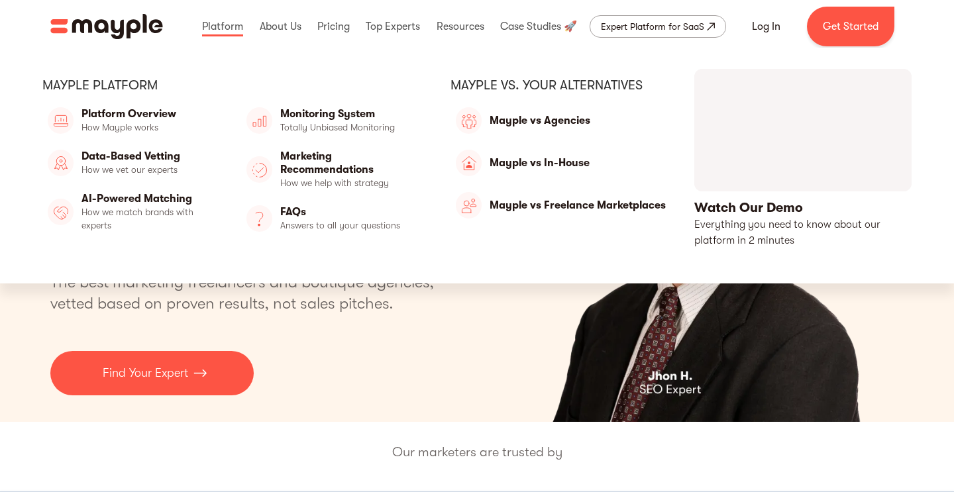
click at [792, 127] on link "open lightbox" at bounding box center [802, 159] width 217 height 180
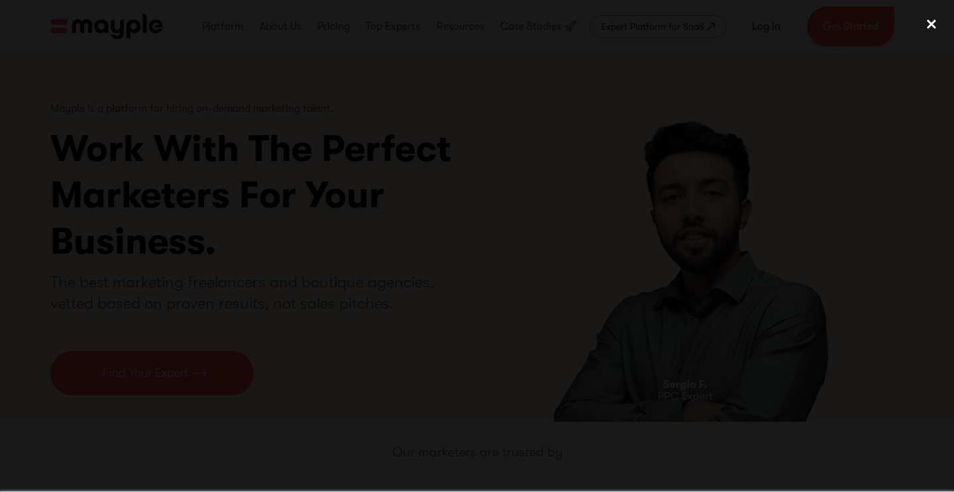
click at [931, 24] on div "close lightbox" at bounding box center [931, 24] width 45 height 29
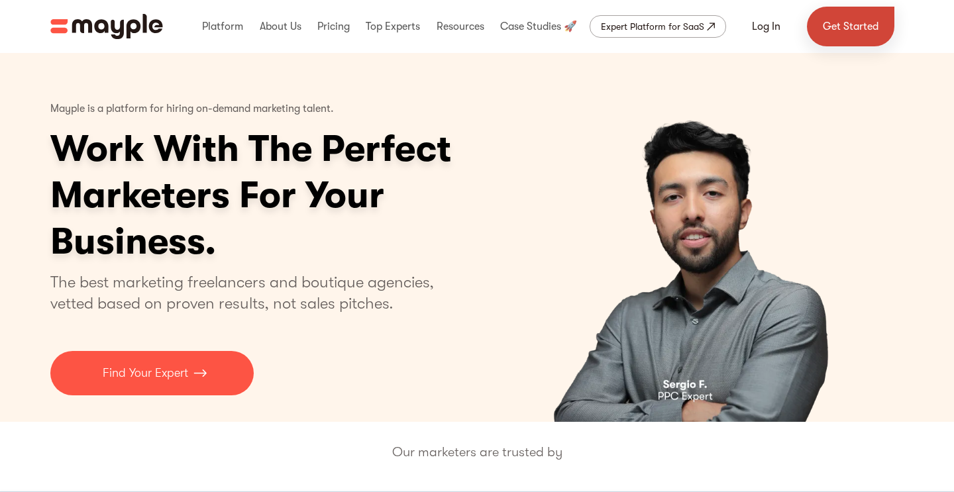
click at [828, 30] on link "Get Started" at bounding box center [850, 27] width 87 height 40
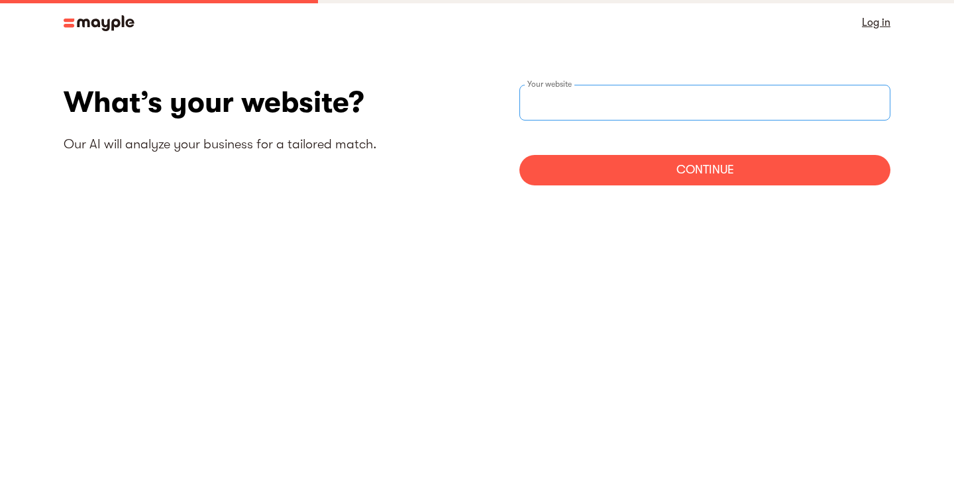
click at [596, 105] on input "websiteStep" at bounding box center [704, 103] width 371 height 36
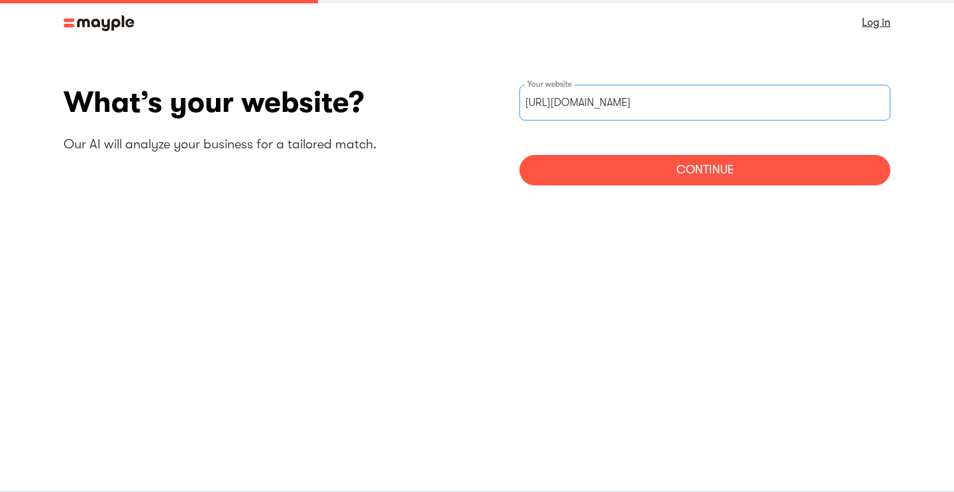
type input "https://moodswing.io"
click at [655, 166] on div "Continue" at bounding box center [704, 170] width 371 height 30
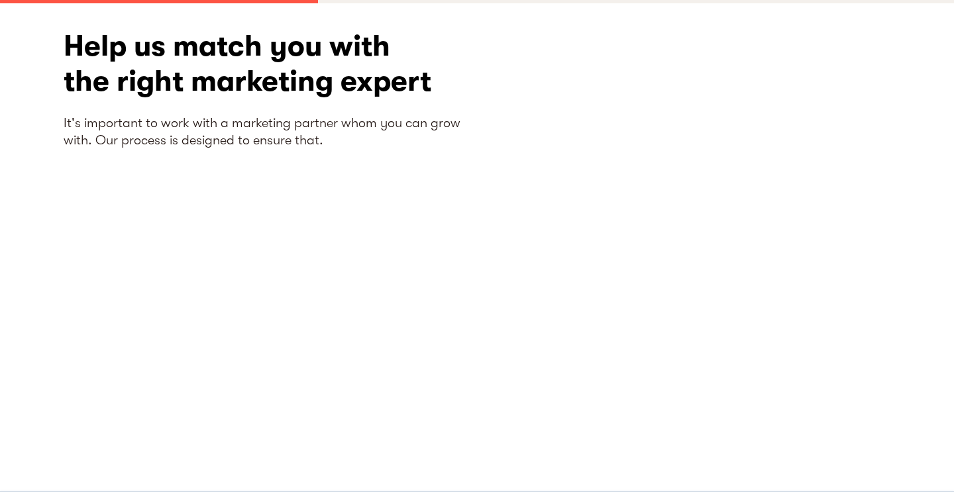
scroll to position [56, 0]
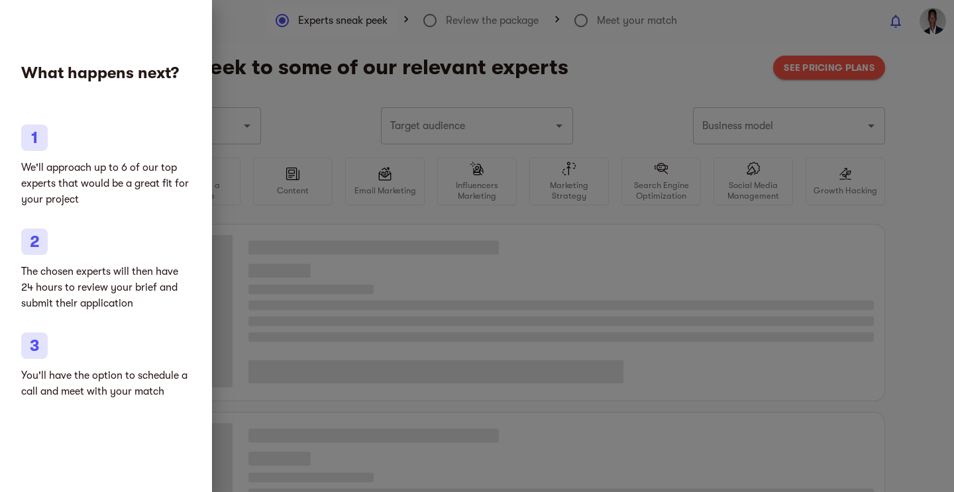
type input "Digital content"
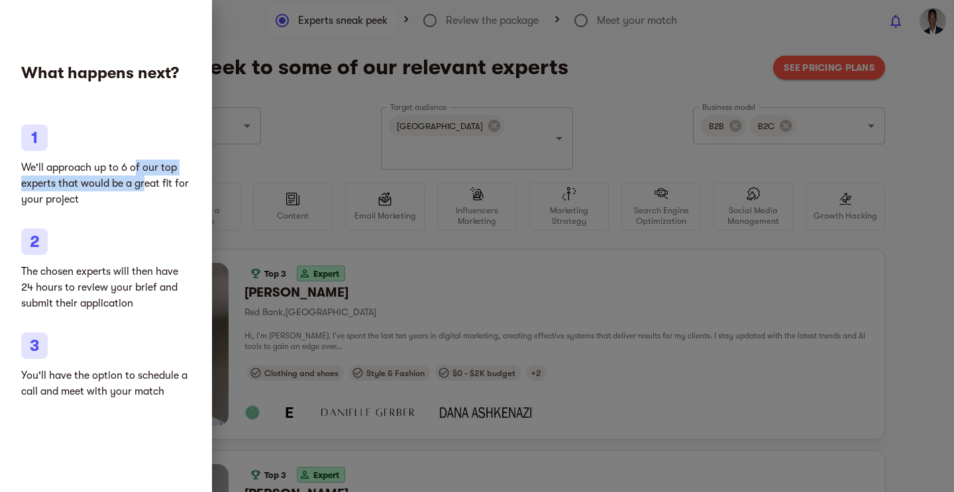
drag, startPoint x: 136, startPoint y: 166, endPoint x: 144, endPoint y: 190, distance: 25.1
click at [144, 190] on p "We'll approach up to 6 of our top experts that would be a great fit for your pr…" at bounding box center [106, 184] width 170 height 48
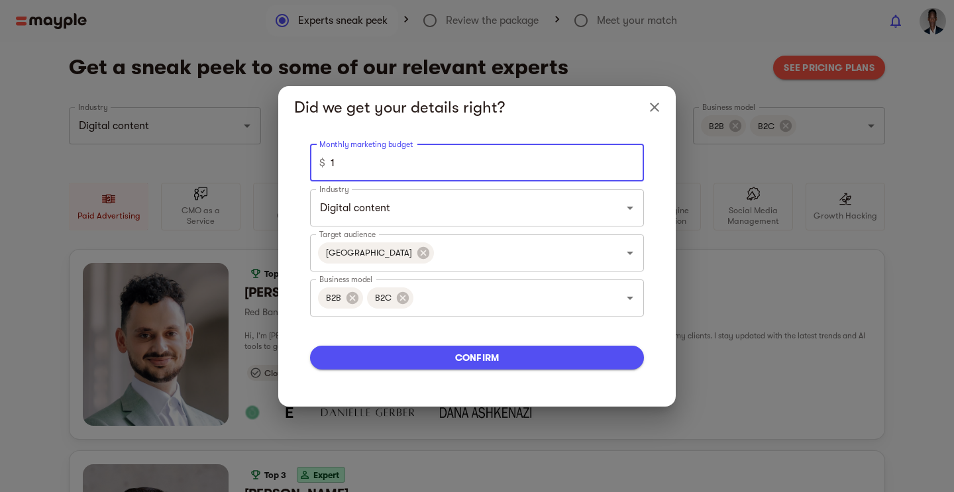
click at [629, 162] on input "1" at bounding box center [487, 162] width 313 height 37
click at [629, 162] on input "5" at bounding box center [487, 162] width 313 height 37
click at [629, 162] on input "6" at bounding box center [487, 162] width 313 height 37
click at [629, 167] on input "5" at bounding box center [487, 162] width 313 height 37
click at [629, 167] on input "4" at bounding box center [487, 162] width 313 height 37
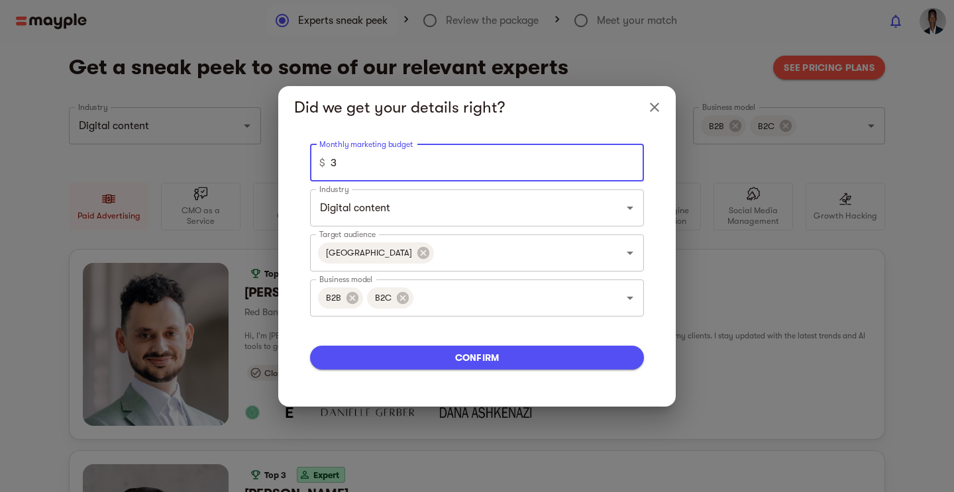
click at [629, 167] on input "3" at bounding box center [487, 162] width 313 height 37
click at [629, 167] on input "2" at bounding box center [487, 162] width 313 height 37
click at [629, 167] on input "1" at bounding box center [487, 162] width 313 height 37
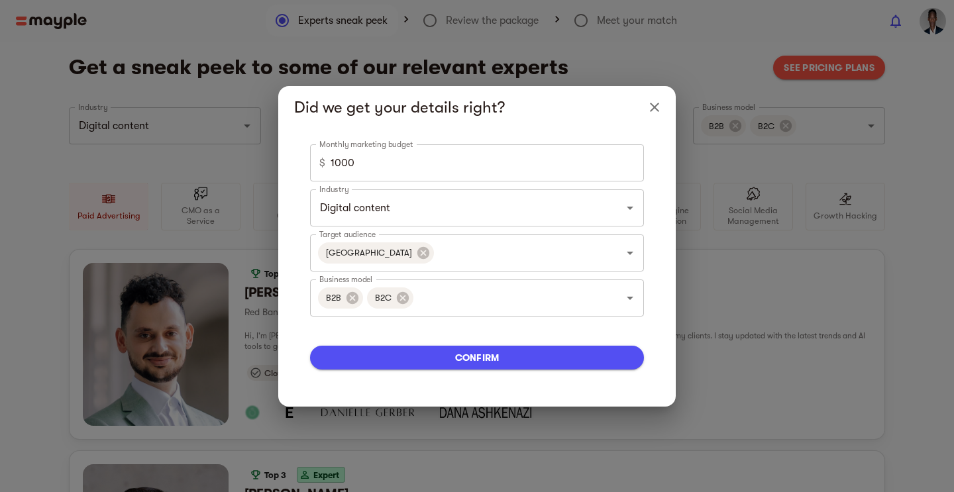
click at [659, 209] on div "Monthly marketing budget $ 1000 Monthly marketing budget Industry Digital conte…" at bounding box center [477, 267] width 366 height 246
click at [350, 292] on icon at bounding box center [353, 298] width 12 height 12
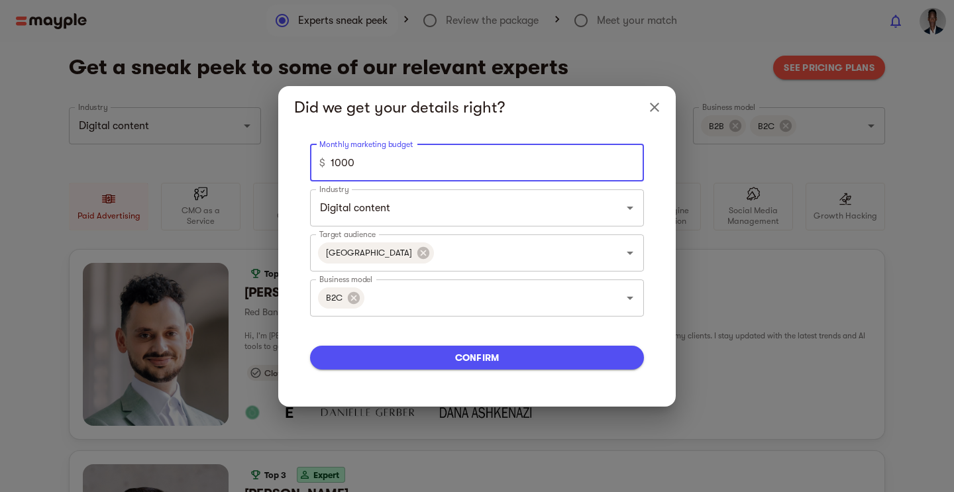
click at [340, 166] on input "1000" at bounding box center [487, 162] width 313 height 37
click at [674, 339] on div "Monthly marketing budget $ 1000 Monthly marketing budget Industry Digital conte…" at bounding box center [477, 268] width 398 height 278
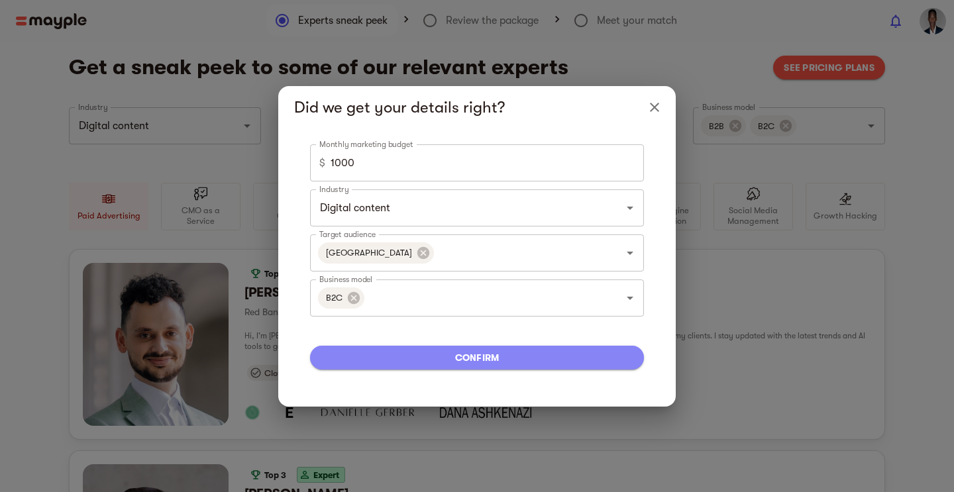
click at [511, 360] on span "confirm" at bounding box center [477, 358] width 313 height 16
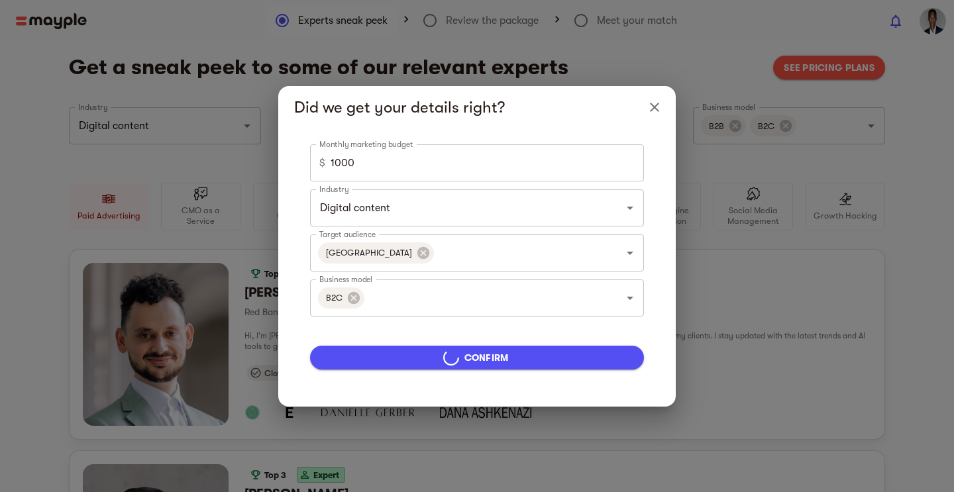
type input "5000"
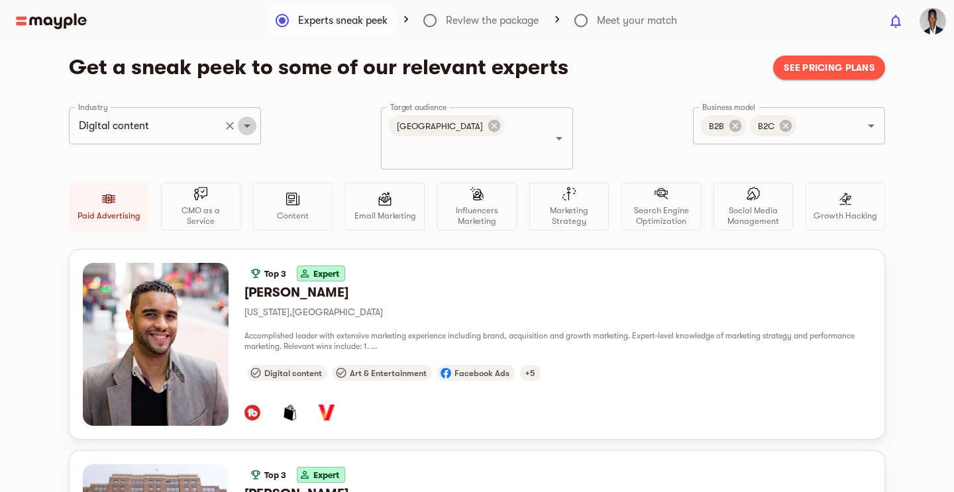
click at [243, 123] on icon "Open" at bounding box center [247, 126] width 16 height 16
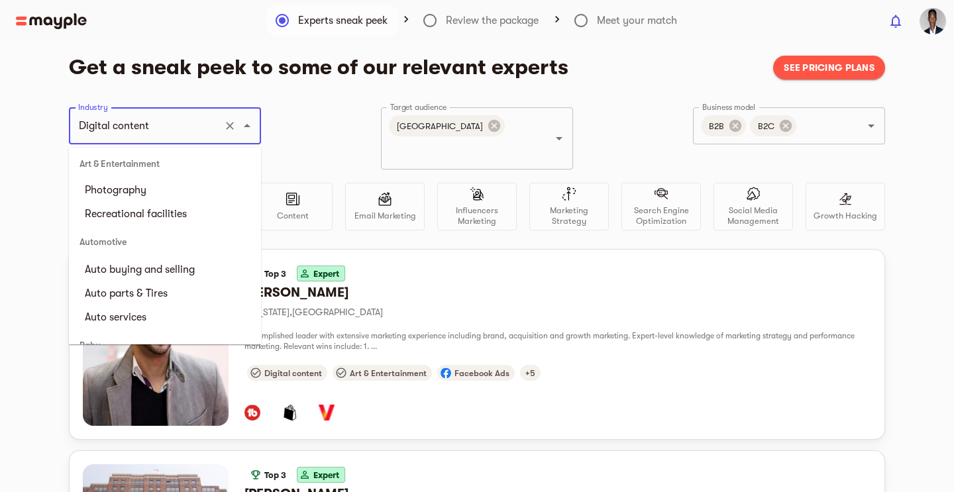
scroll to position [279, 0]
click at [185, 125] on input "Digital content" at bounding box center [146, 125] width 143 height 25
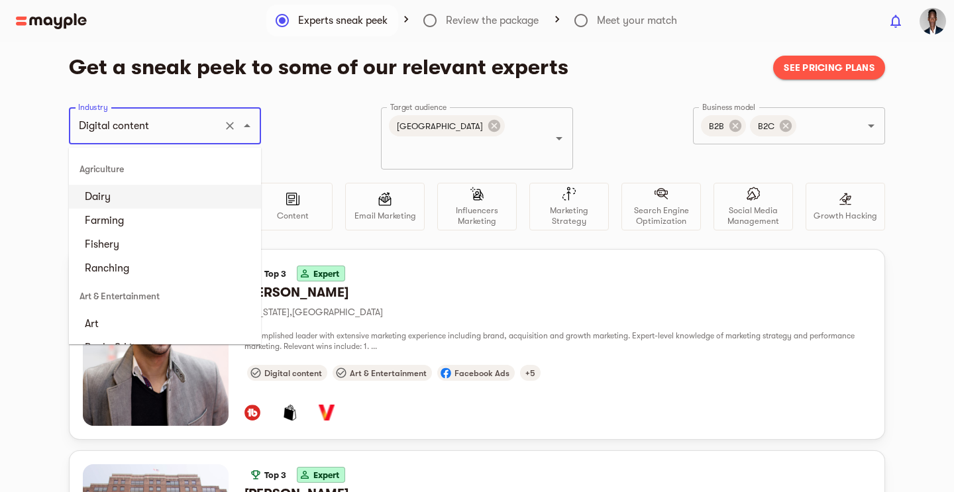
click at [134, 123] on input "Digital content" at bounding box center [146, 125] width 143 height 25
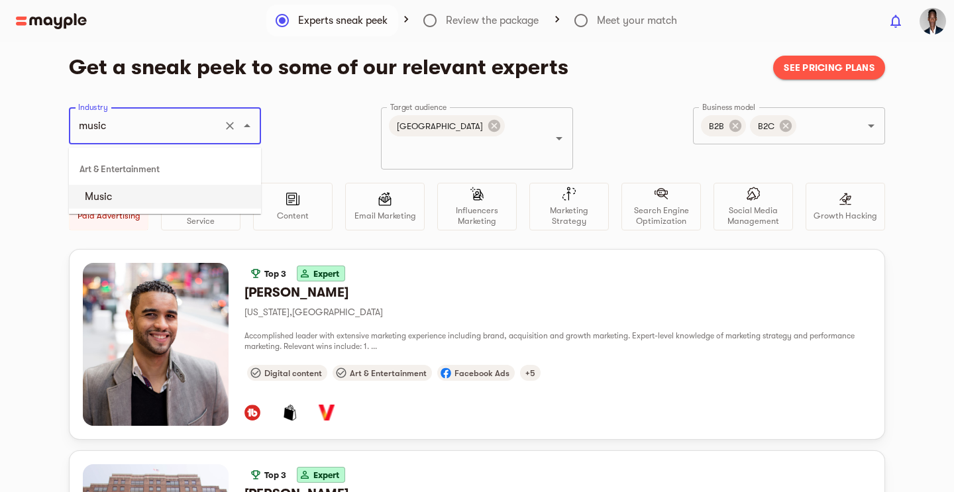
click at [109, 195] on li "Music" at bounding box center [165, 197] width 192 height 24
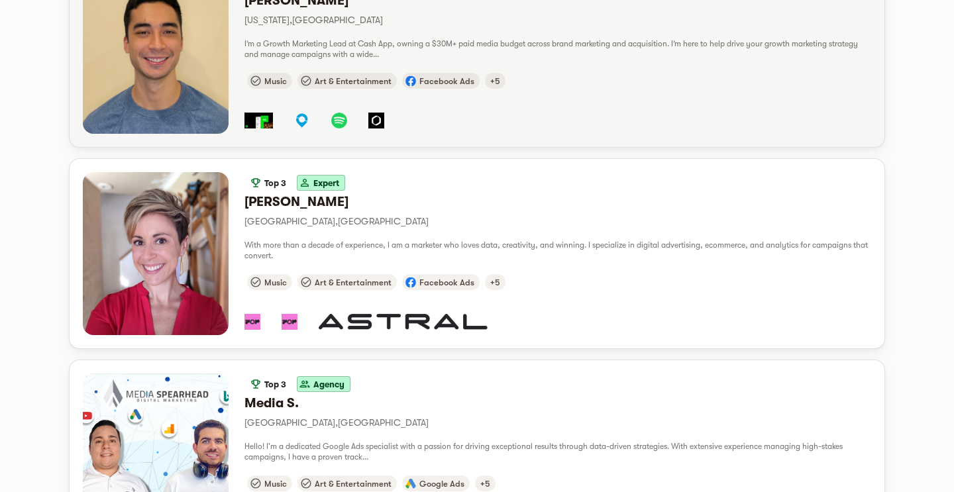
scroll to position [0, 0]
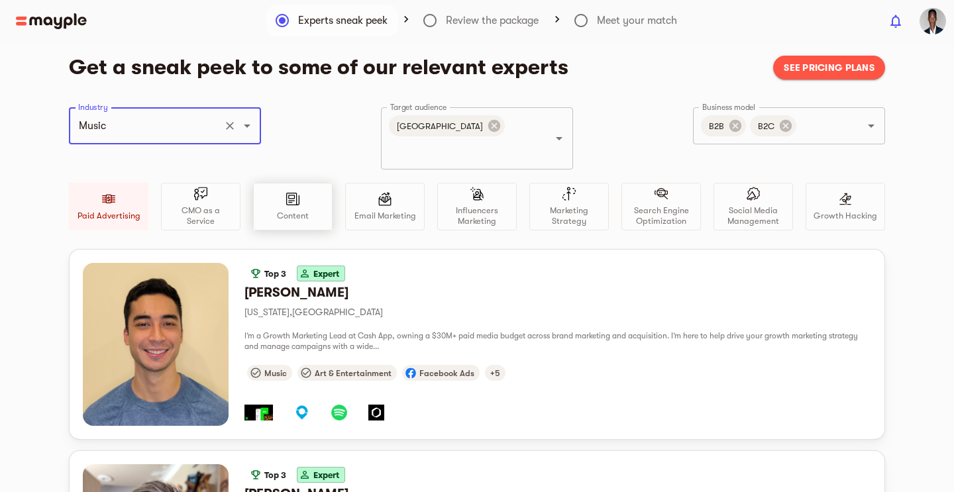
click at [291, 192] on img at bounding box center [292, 199] width 13 height 14
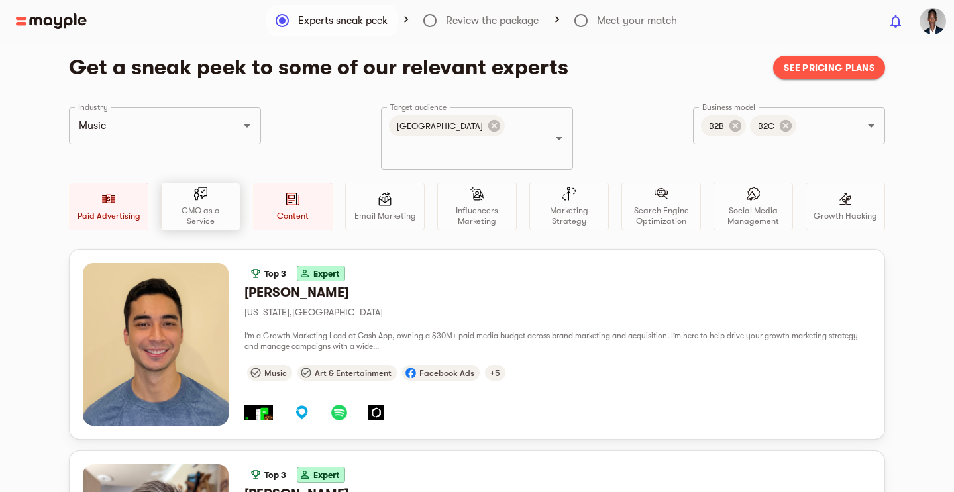
type input "Digital content"
click at [207, 187] on div at bounding box center [200, 196] width 13 height 19
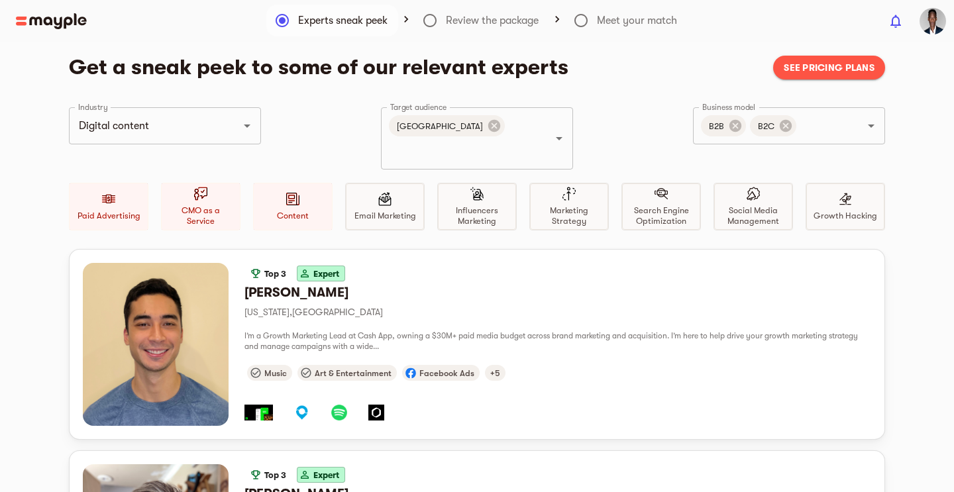
click at [391, 192] on div at bounding box center [384, 201] width 13 height 19
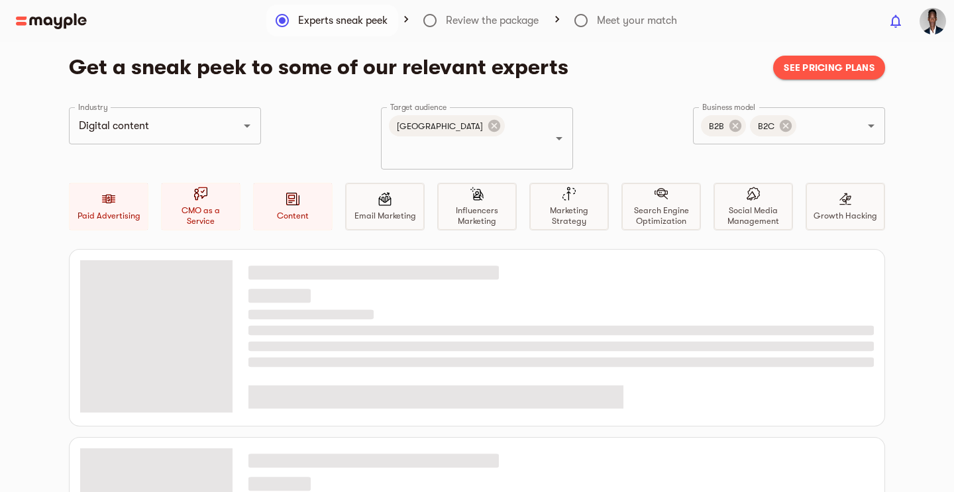
click at [458, 184] on div "Influencers Marketing" at bounding box center [477, 207] width 78 height 46
click at [478, 187] on div at bounding box center [476, 196] width 13 height 19
click at [461, 205] on p "Influencers Marketing" at bounding box center [477, 215] width 66 height 21
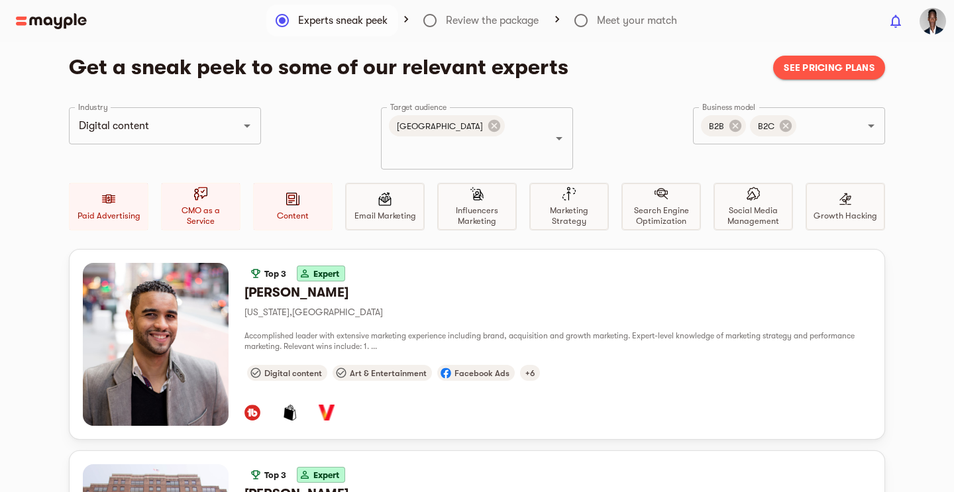
click at [763, 205] on p "Social Media Management" at bounding box center [753, 215] width 66 height 21
click at [749, 187] on div at bounding box center [753, 196] width 13 height 19
click at [207, 183] on div "CMO as a Service" at bounding box center [201, 207] width 80 height 48
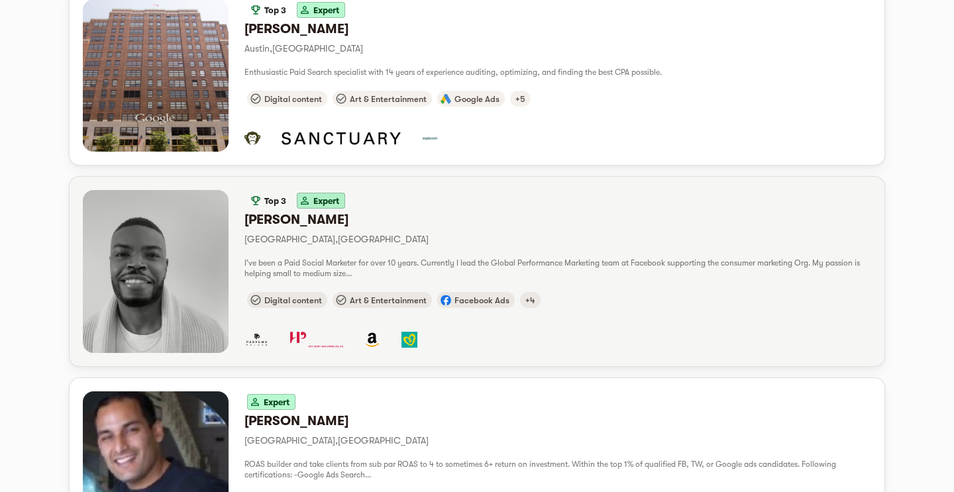
scroll to position [464, 0]
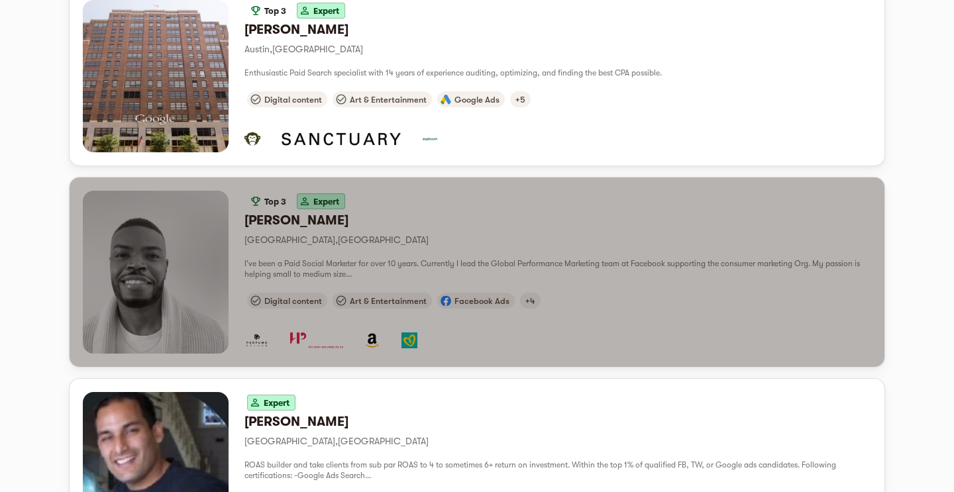
click at [279, 233] on div "Top 3 Expert Pete O. Los Angeles , United States I've been a Paid Social Market…" at bounding box center [557, 272] width 627 height 163
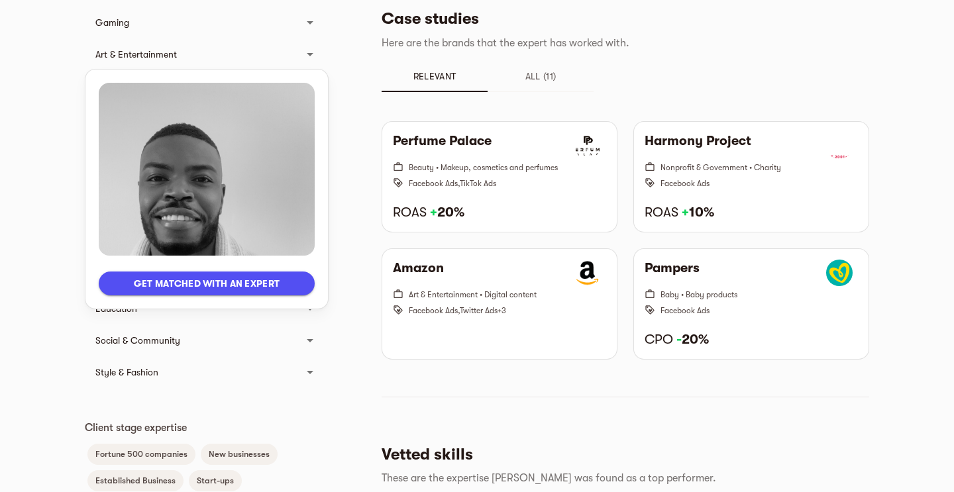
scroll to position [672, 0]
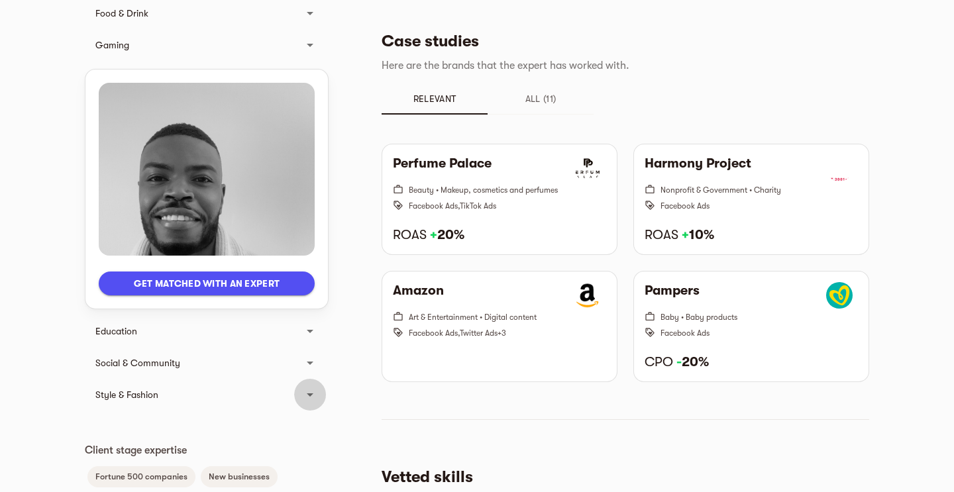
click at [309, 395] on icon at bounding box center [310, 395] width 16 height 16
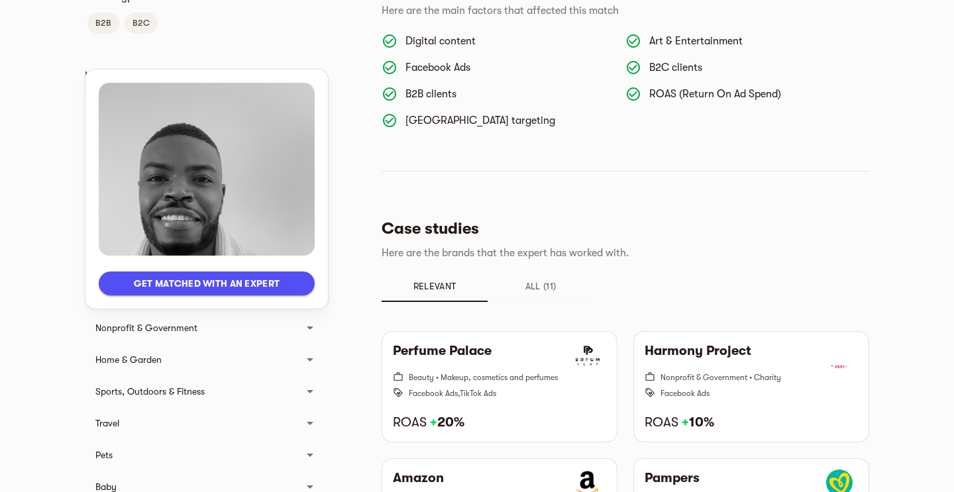
scroll to position [462, 0]
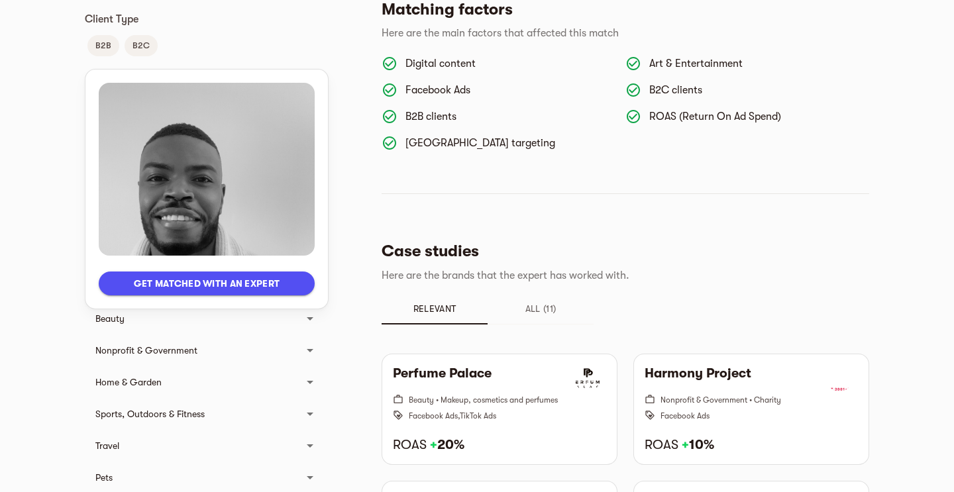
click at [552, 301] on span "All (11)" at bounding box center [541, 309] width 90 height 16
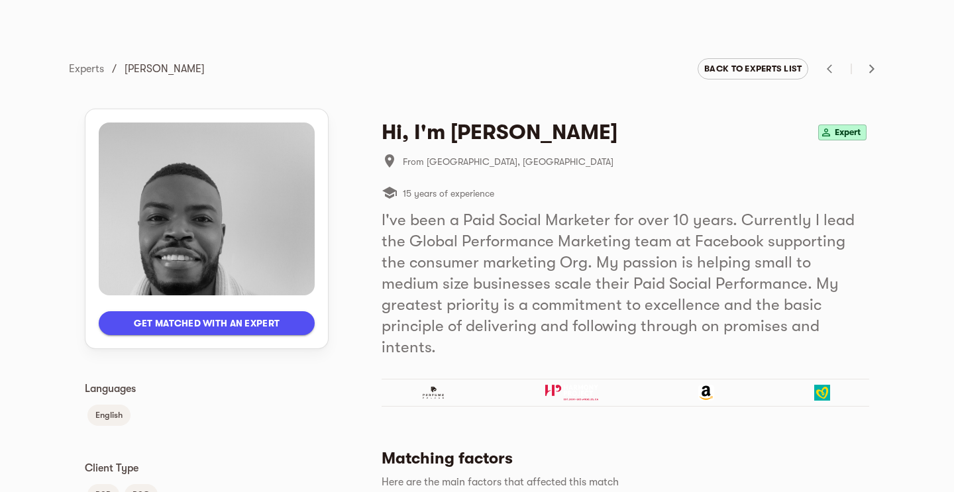
scroll to position [0, 0]
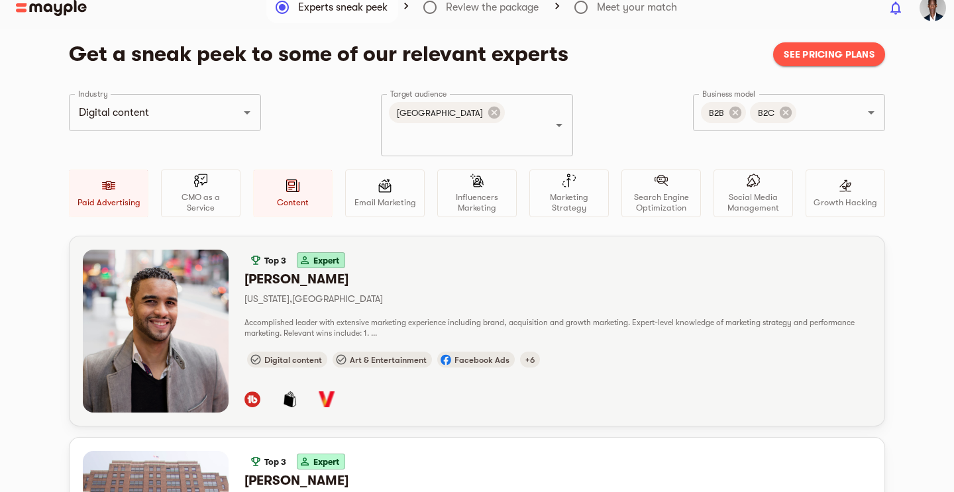
scroll to position [11, 0]
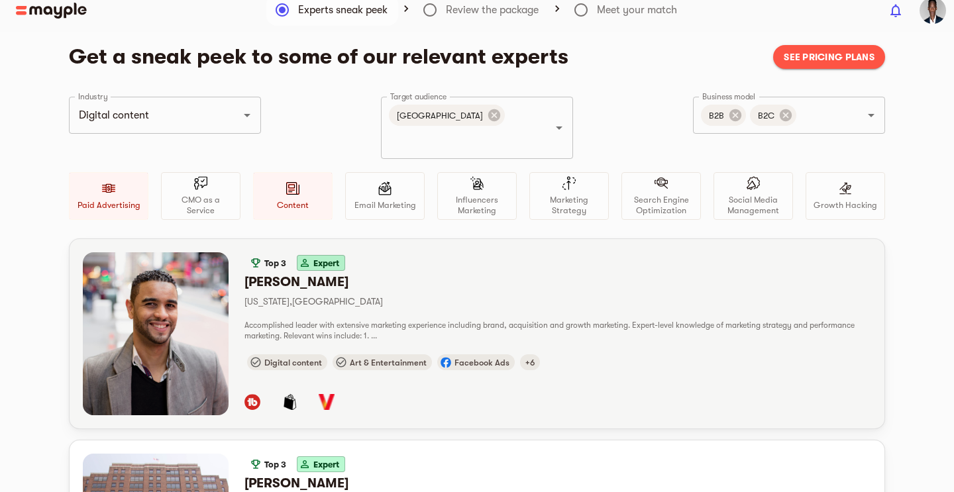
click at [180, 278] on div "button" at bounding box center [156, 333] width 146 height 163
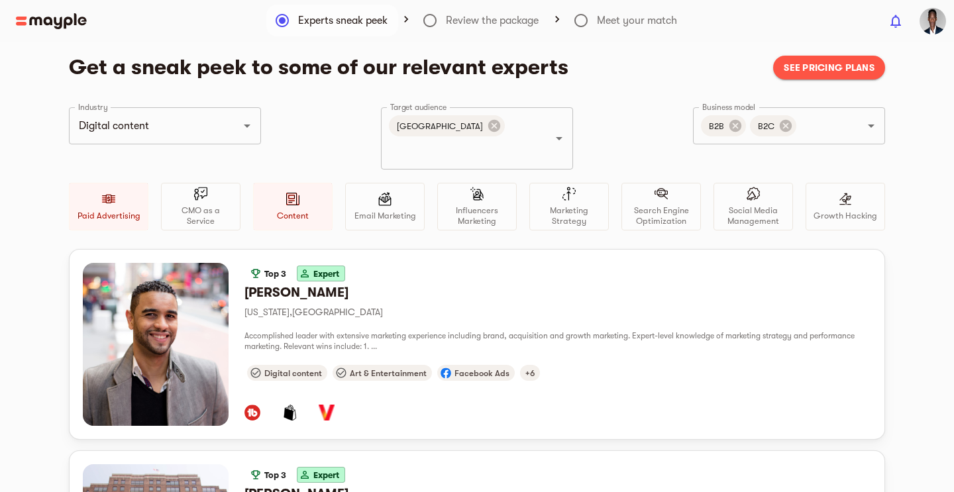
scroll to position [11, 0]
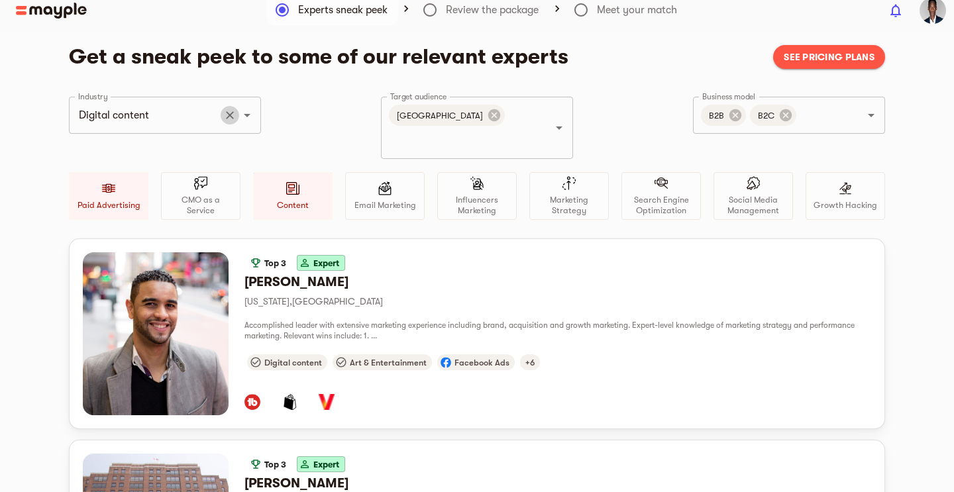
click at [233, 120] on icon "Clear" at bounding box center [229, 115] width 13 height 13
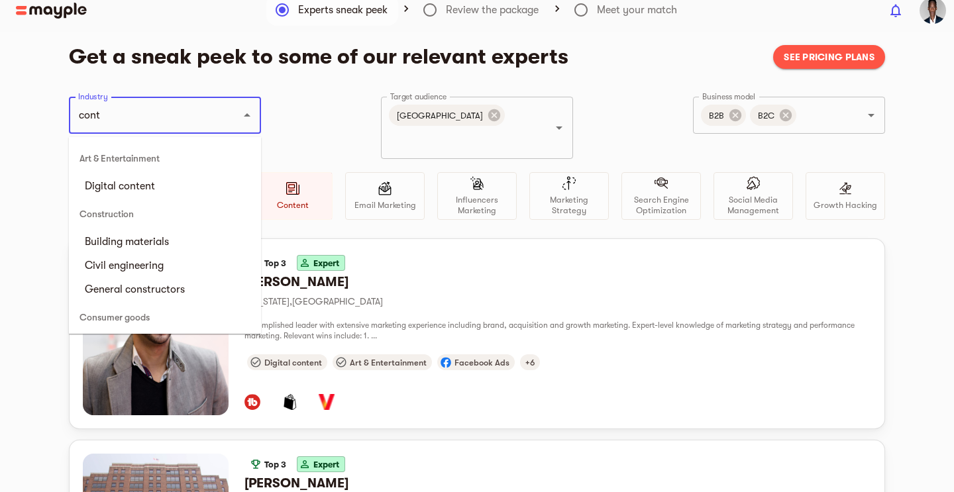
scroll to position [0, 0]
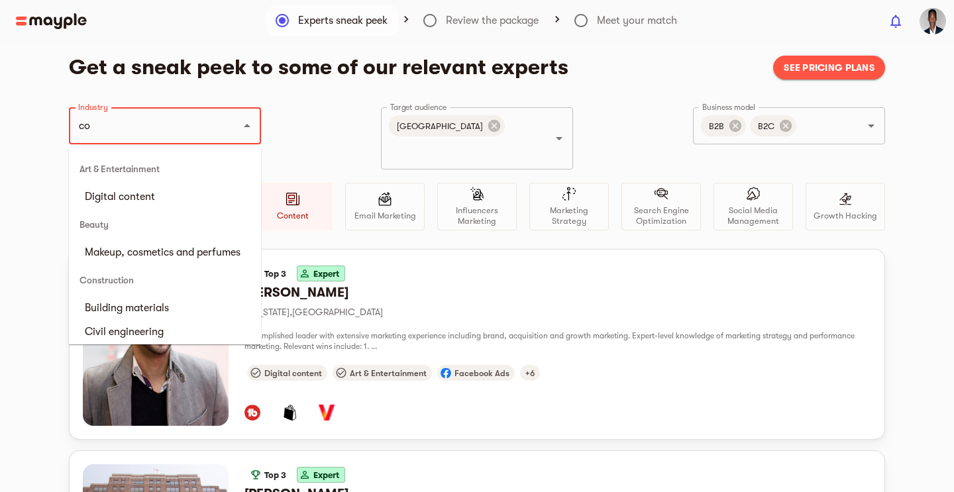
type input "c"
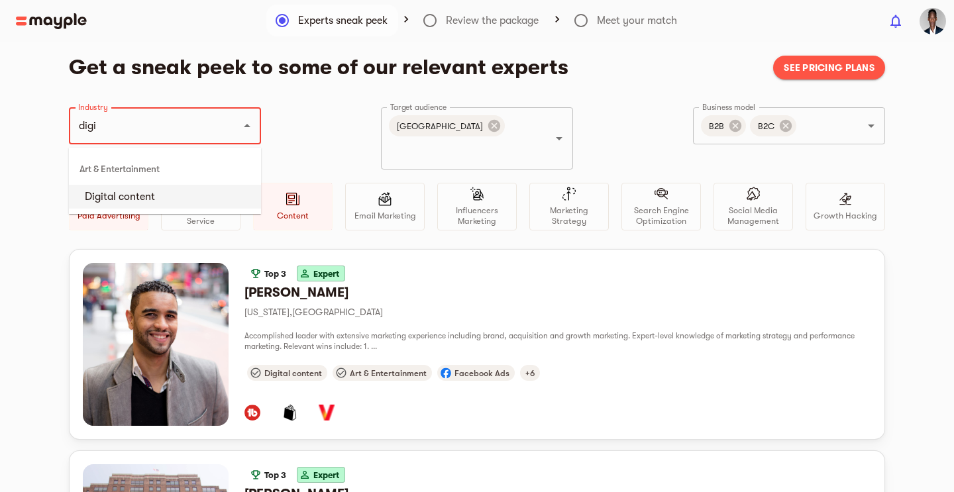
click at [168, 194] on li "Digital content" at bounding box center [165, 197] width 192 height 24
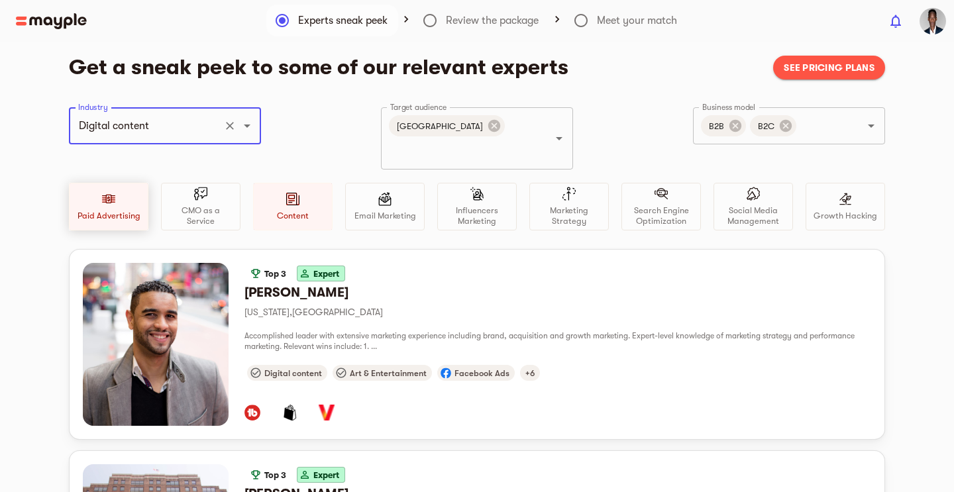
type input "Digital content"
click at [121, 183] on div "Paid Advertising" at bounding box center [109, 207] width 80 height 48
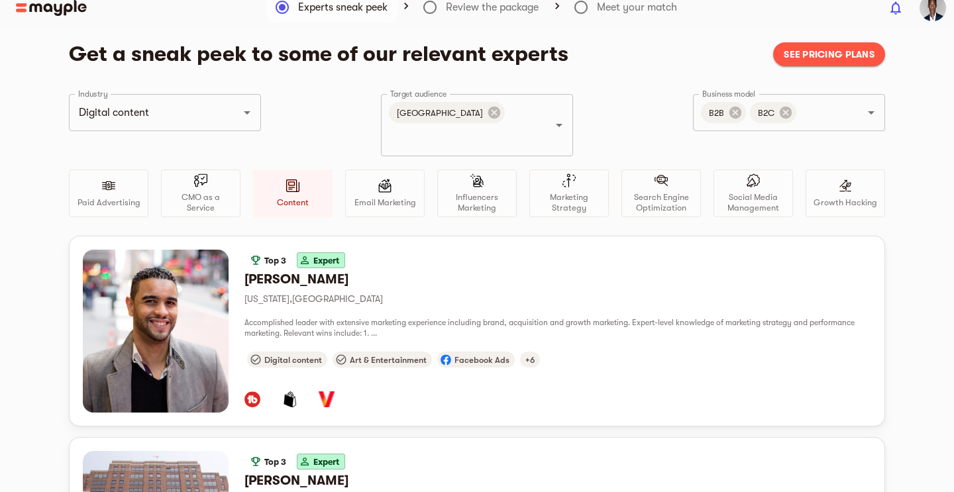
scroll to position [20, 0]
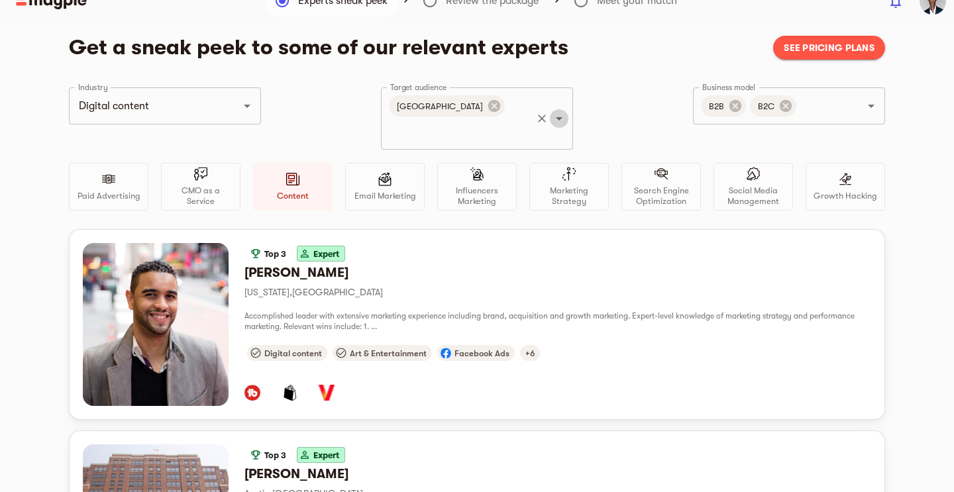
click at [564, 111] on icon "Open" at bounding box center [559, 119] width 16 height 16
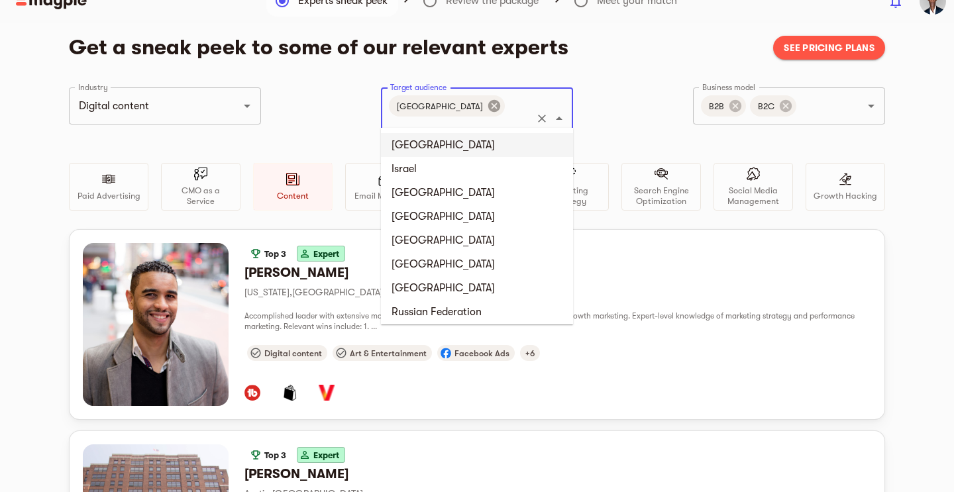
click at [488, 104] on icon at bounding box center [494, 106] width 12 height 12
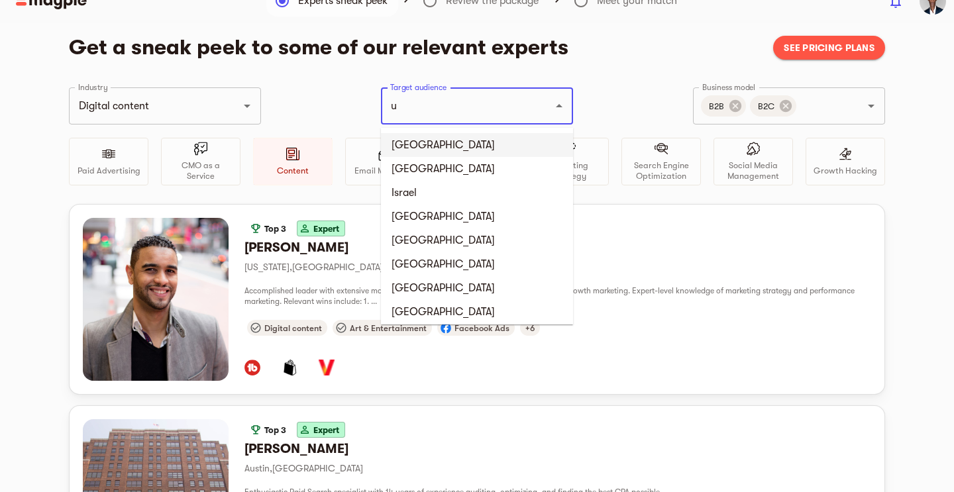
scroll to position [0, 0]
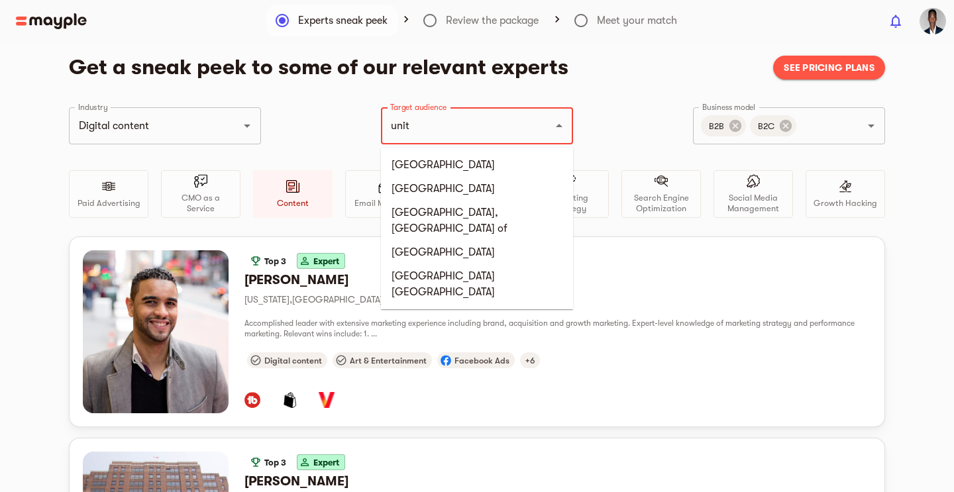
type input "unite"
click at [442, 168] on li "[GEOGRAPHIC_DATA]" at bounding box center [477, 165] width 192 height 24
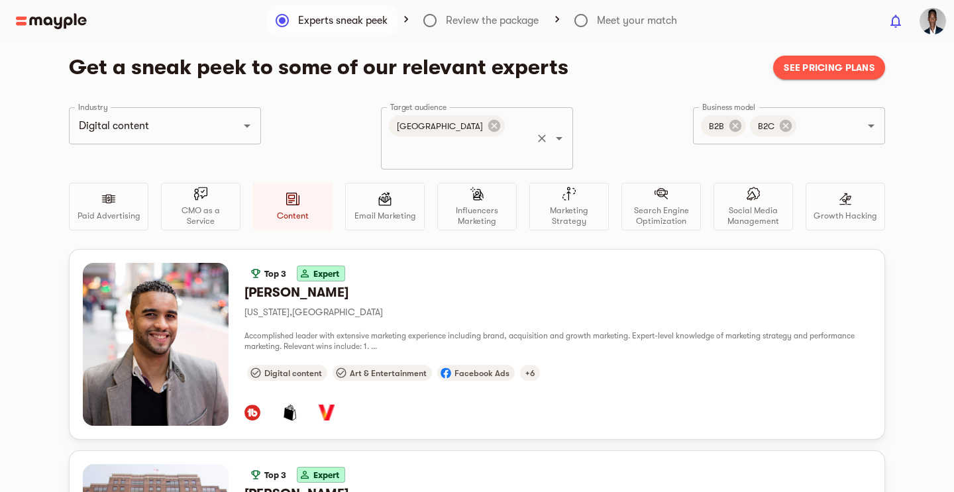
click at [326, 123] on div "Industry Digital content Industry Target audience United States Target audience…" at bounding box center [477, 178] width 816 height 142
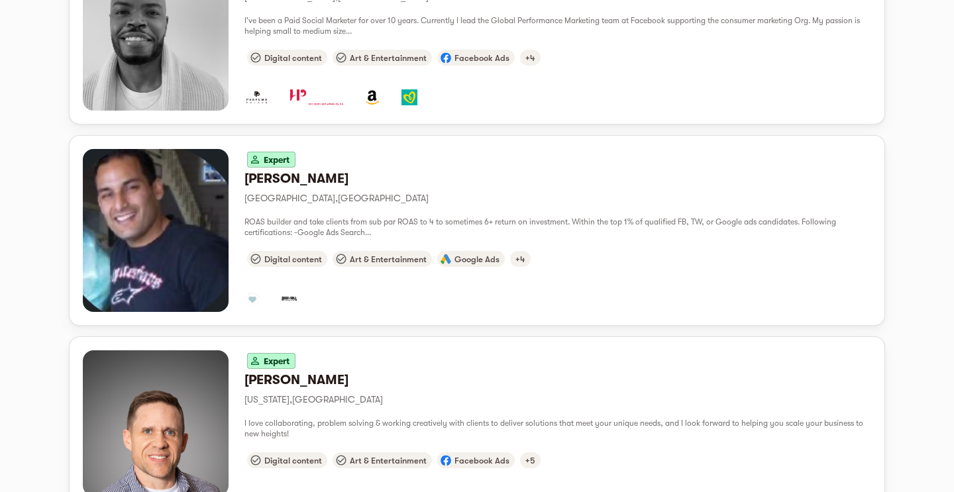
scroll to position [678, 0]
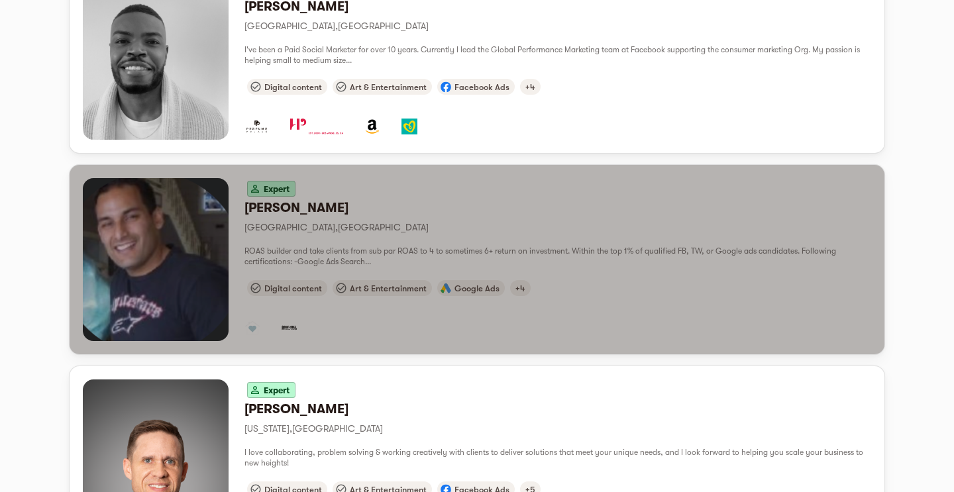
click at [201, 239] on div "button" at bounding box center [156, 259] width 146 height 163
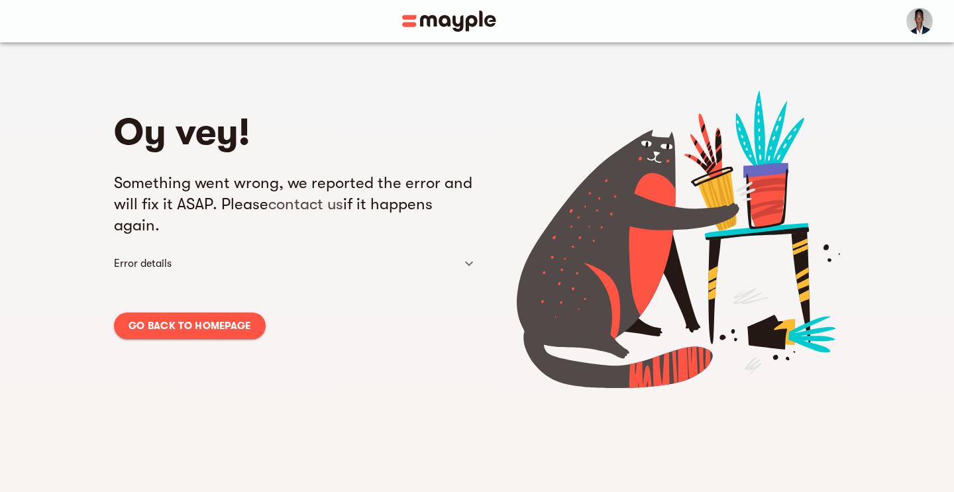
click at [223, 329] on span "Go back to homepage" at bounding box center [190, 326] width 123 height 16
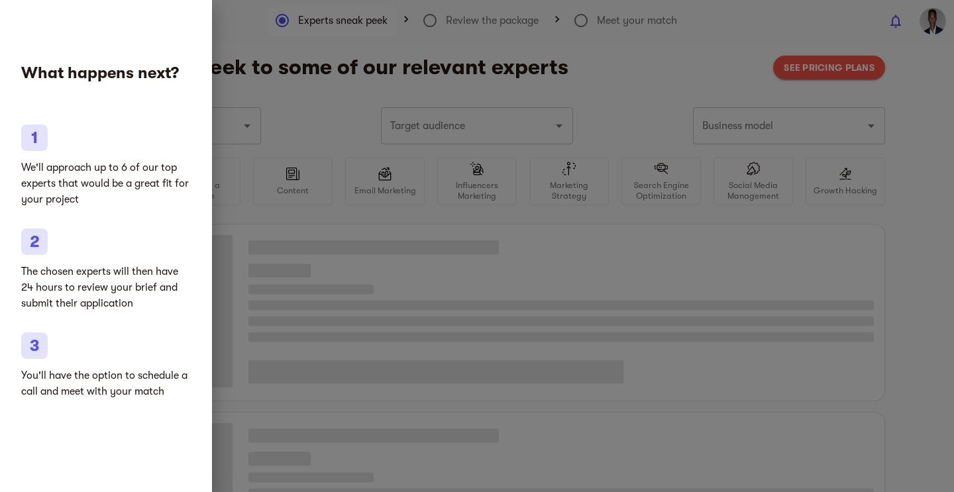
type input "Digital content"
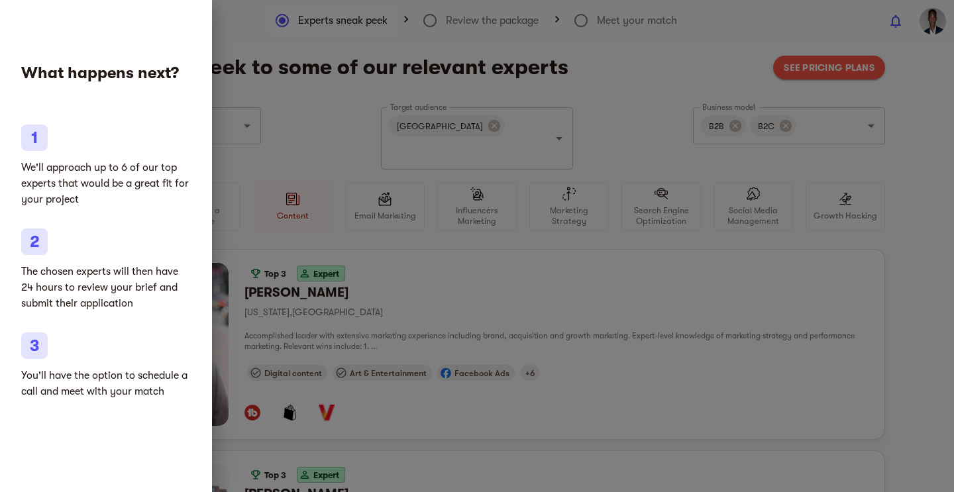
click at [271, 111] on div at bounding box center [477, 246] width 954 height 492
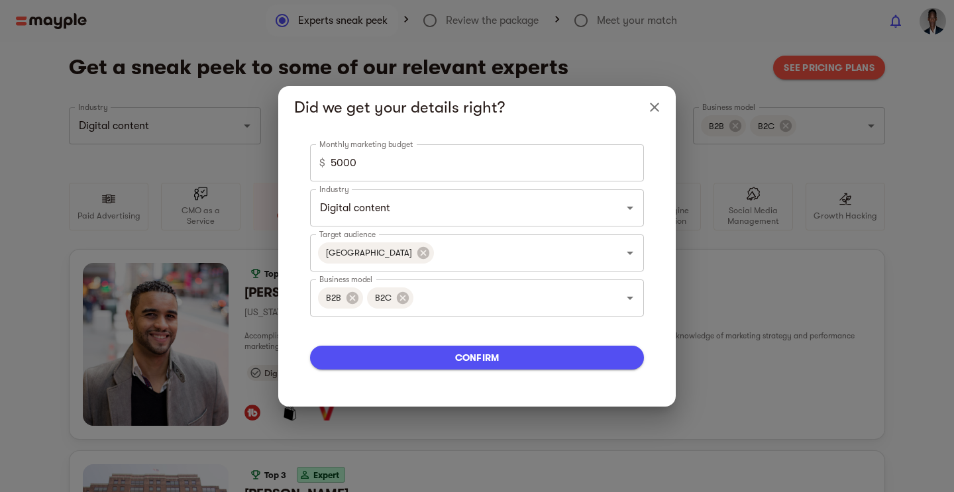
click at [336, 161] on input "5000" at bounding box center [487, 162] width 313 height 37
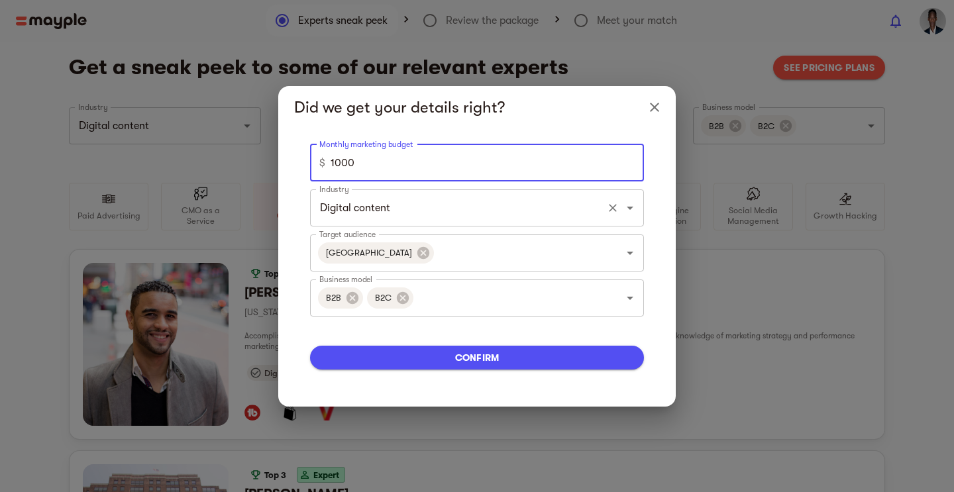
type input "1000"
click at [536, 209] on input "Digital content" at bounding box center [458, 207] width 285 height 25
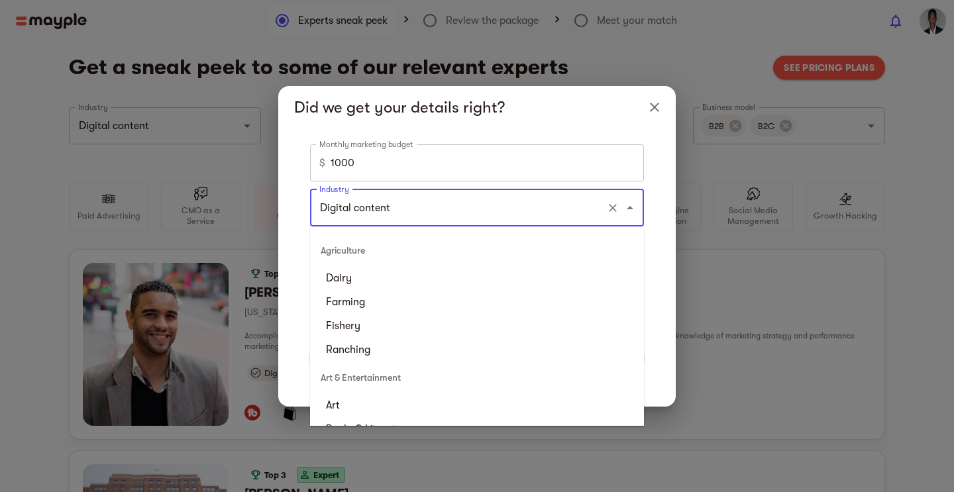
click at [660, 199] on div "Monthly marketing budget $ 1000 Monthly marketing budget Industry Digital conte…" at bounding box center [477, 268] width 398 height 278
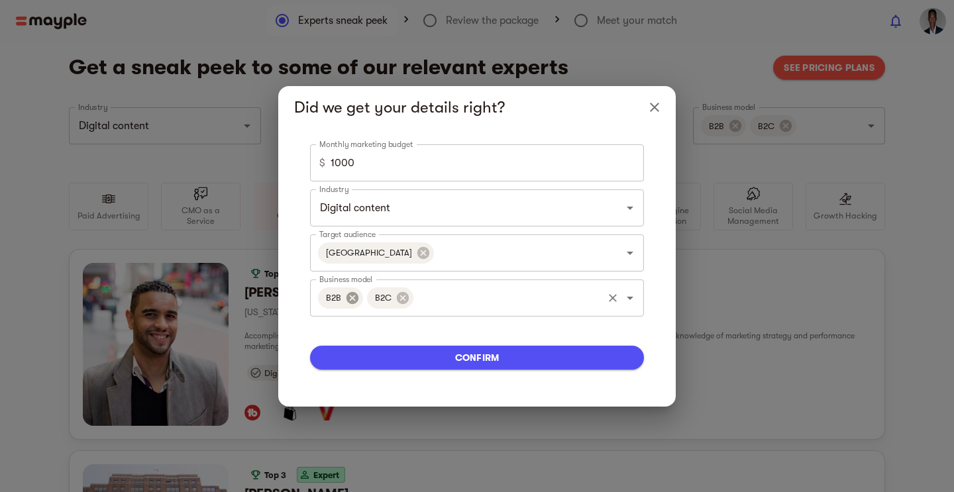
click at [354, 296] on icon at bounding box center [353, 298] width 12 height 12
click at [453, 360] on span "confirm" at bounding box center [477, 358] width 313 height 16
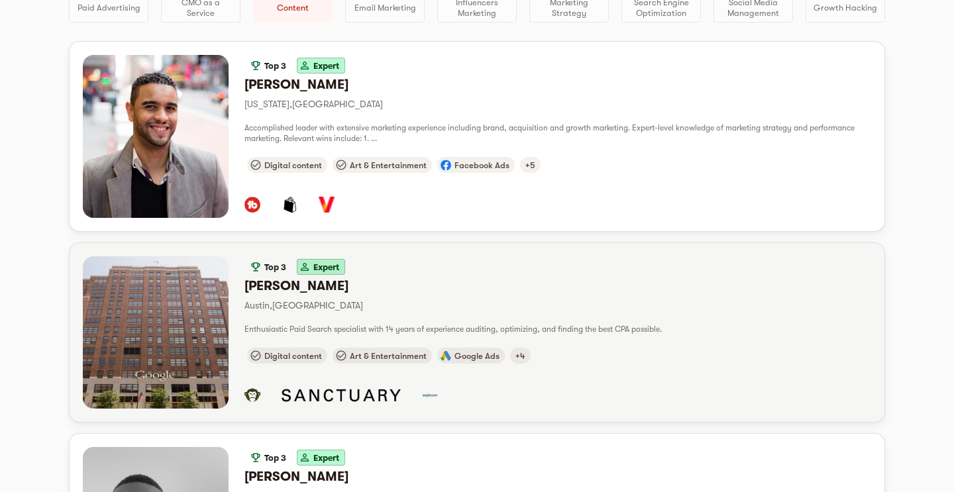
scroll to position [212, 0]
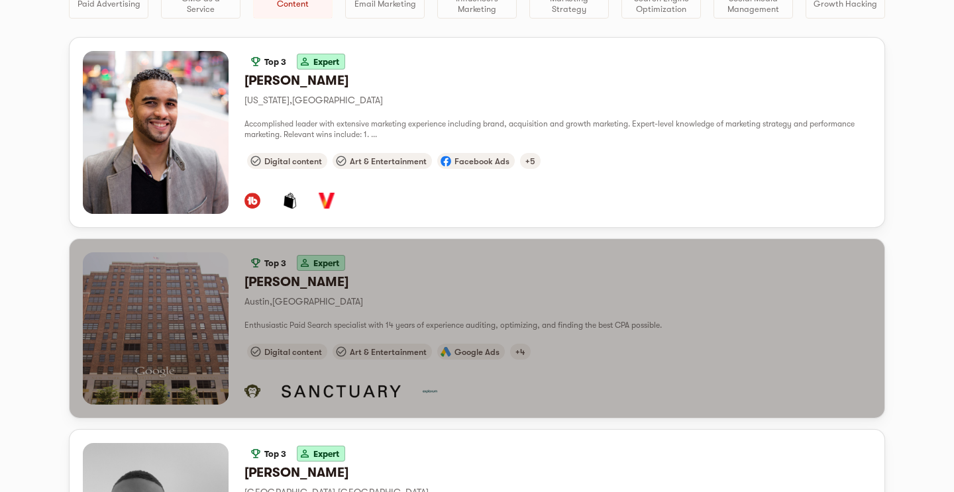
click at [337, 321] on span "Enthusiastic Paid Search specialist with 14 years of experience auditing, optim…" at bounding box center [452, 325] width 417 height 9
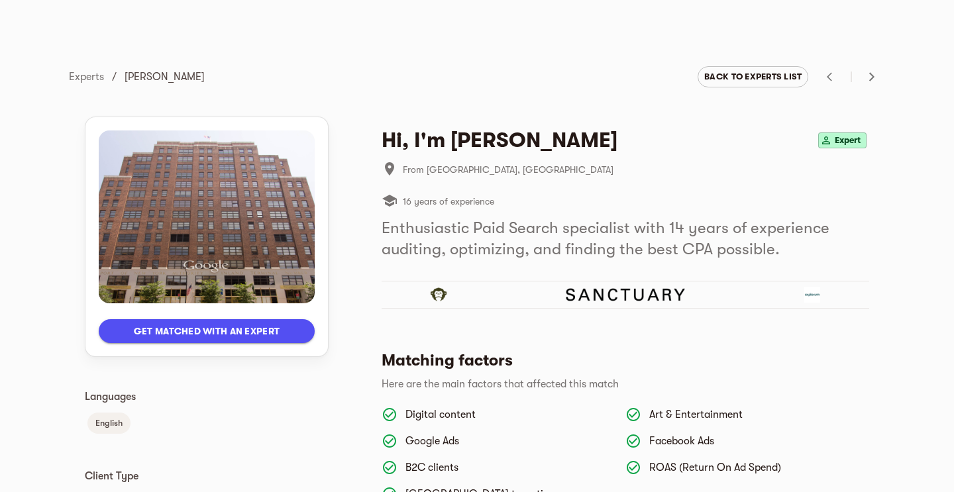
scroll to position [11, 0]
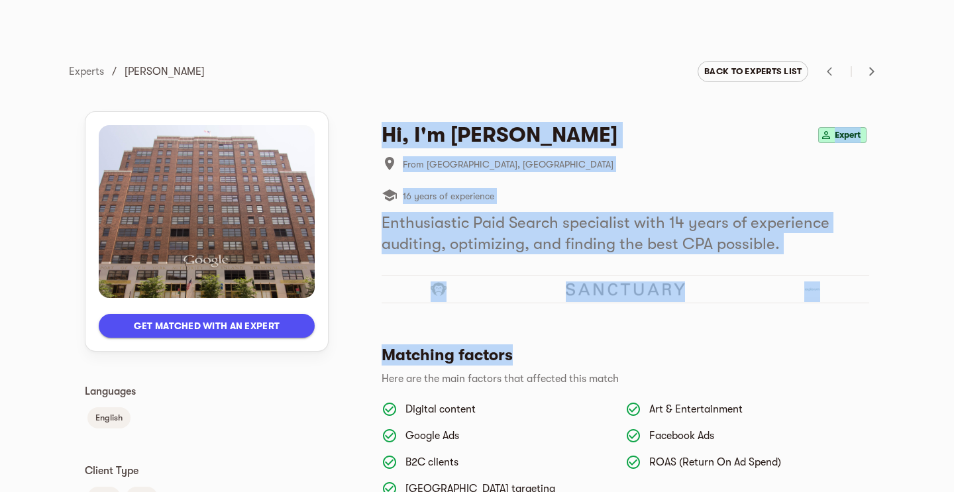
drag, startPoint x: 384, startPoint y: 134, endPoint x: 614, endPoint y: 356, distance: 319.6
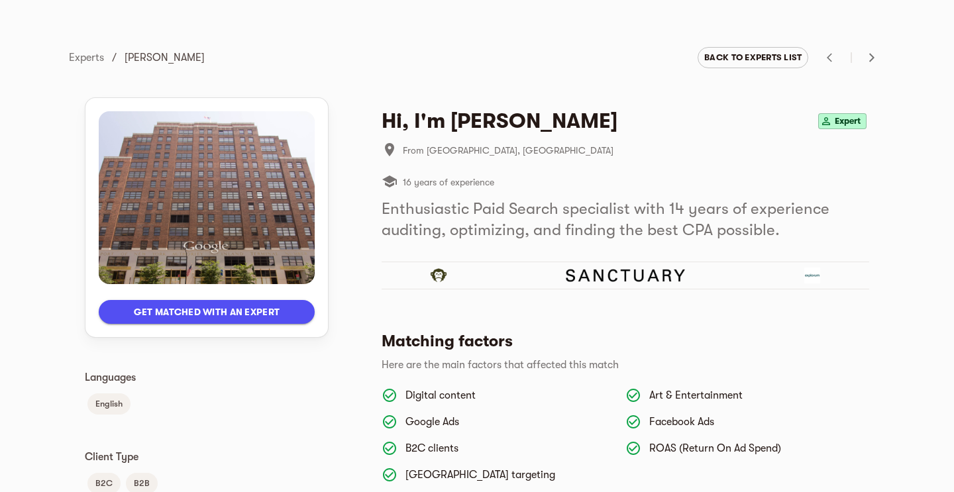
scroll to position [0, 0]
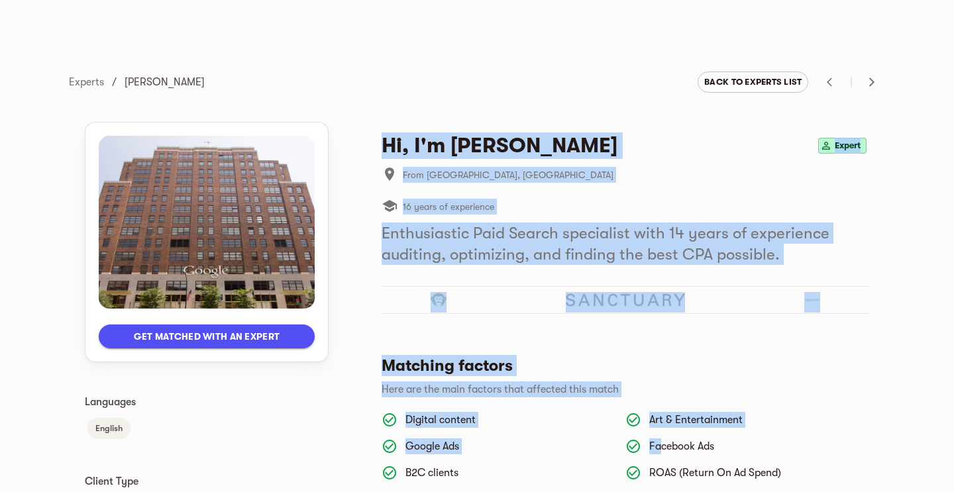
drag, startPoint x: 382, startPoint y: 146, endPoint x: 661, endPoint y: 441, distance: 406.8
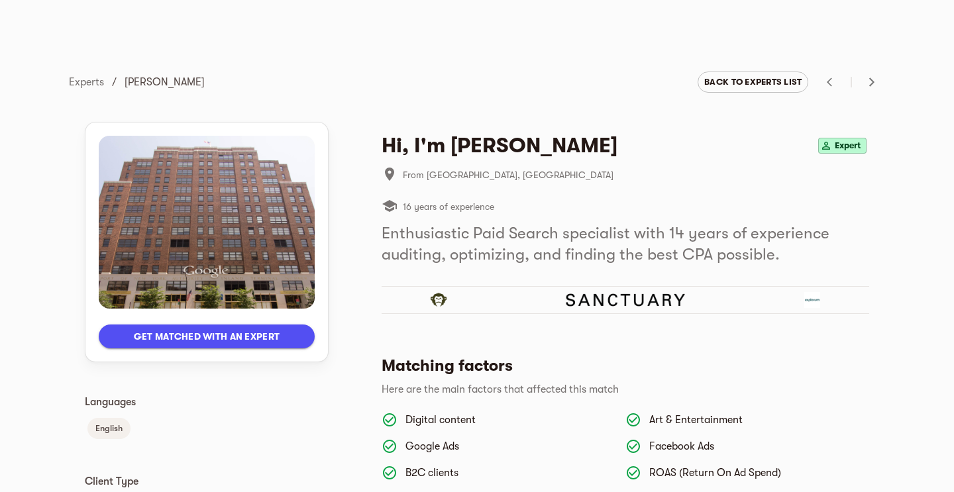
click at [592, 355] on h5 "Matching factors" at bounding box center [620, 365] width 477 height 21
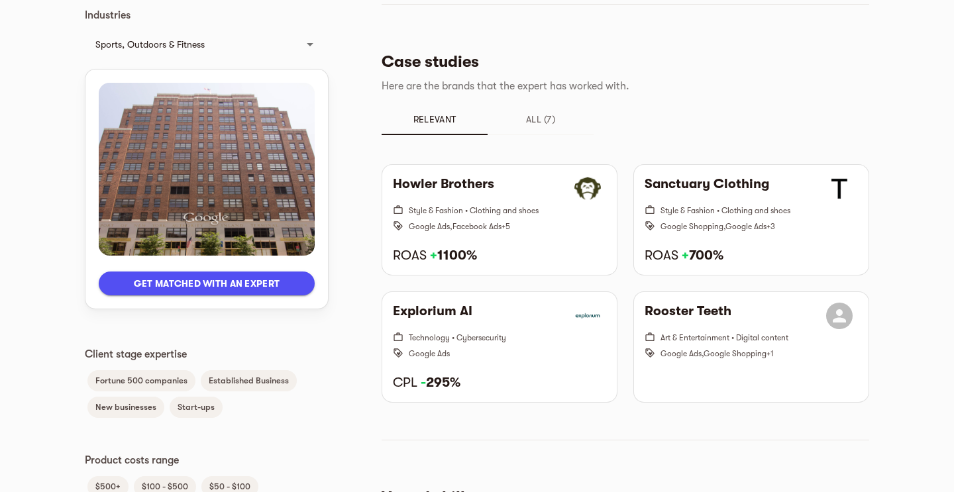
scroll to position [549, 0]
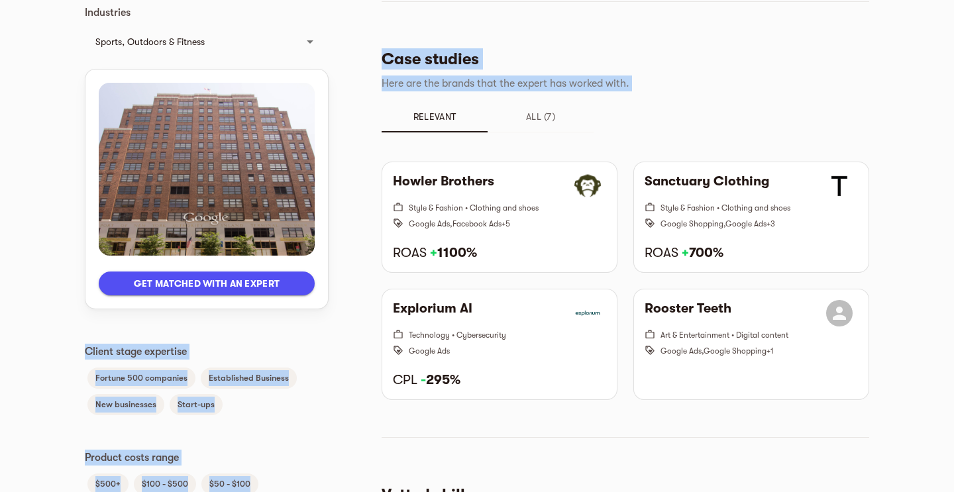
drag, startPoint x: 600, startPoint y: 423, endPoint x: 347, endPoint y: 165, distance: 360.8
click at [347, 165] on div "Get matched with an expert Languages English Client Type B2C B2B Industries Spo…" at bounding box center [477, 266] width 784 height 1438
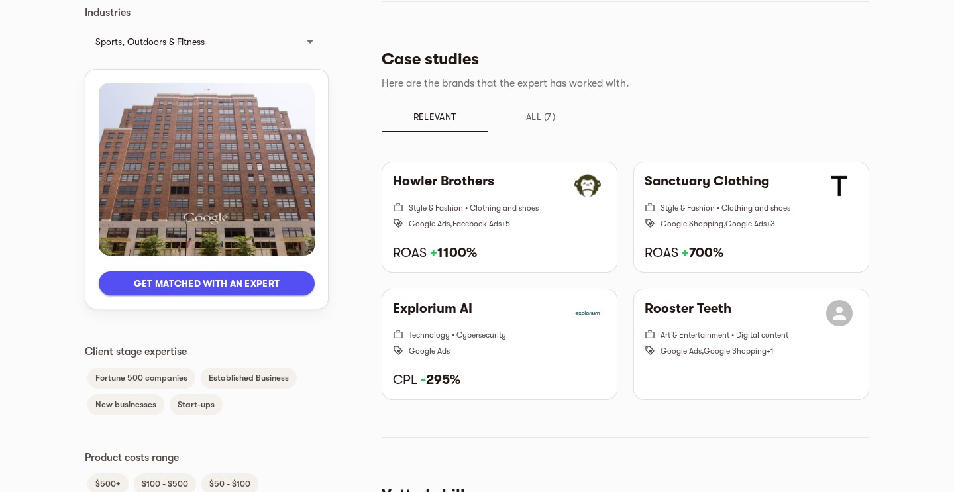
click at [360, 88] on div "Get matched with an expert Languages English Client Type B2C B2B Industries Spo…" at bounding box center [477, 266] width 784 height 1438
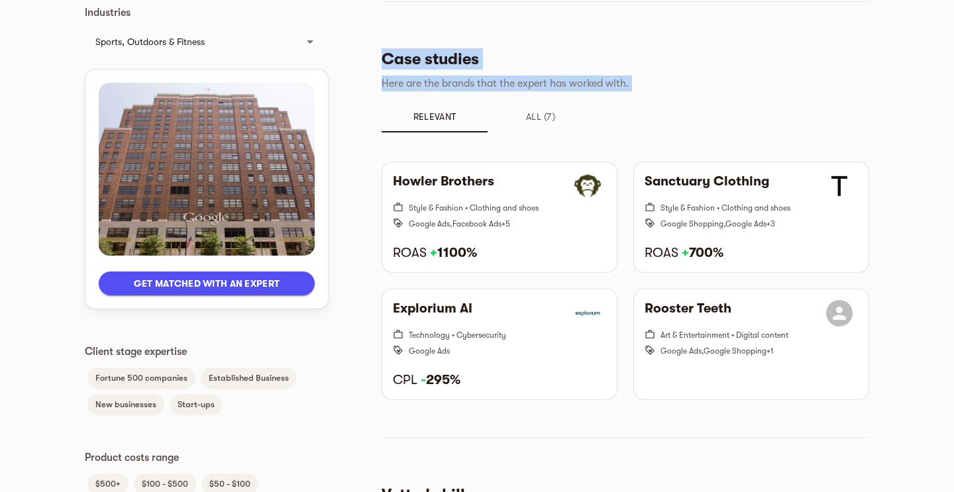
drag, startPoint x: 363, startPoint y: 47, endPoint x: 566, endPoint y: 433, distance: 436.0
click at [565, 437] on div "Get matched with an expert Languages English Client Type B2C B2B Industries Spo…" at bounding box center [477, 266] width 784 height 1438
click at [571, 432] on div "Hi, I'm [PERSON_NAME] Expert From [GEOGRAPHIC_DATA], [GEOGRAPHIC_DATA] 16 years…" at bounding box center [626, 263] width 488 height 1380
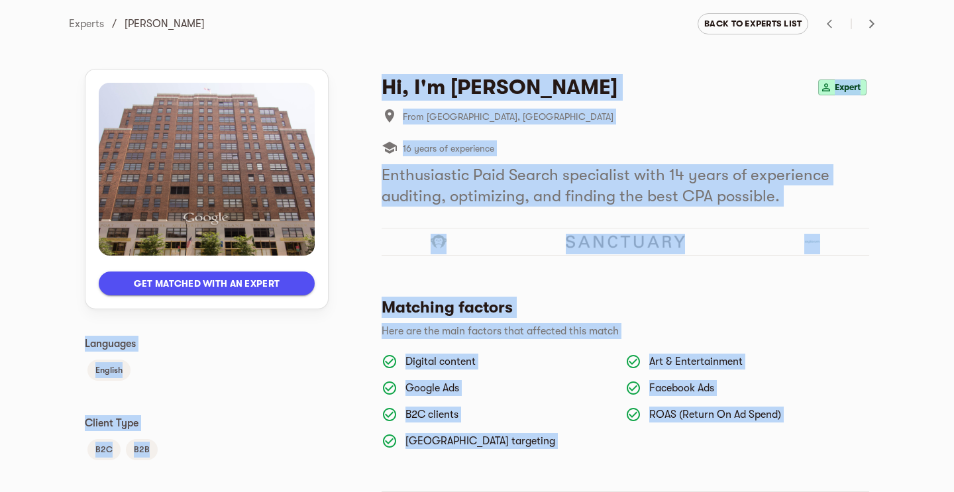
scroll to position [0, 0]
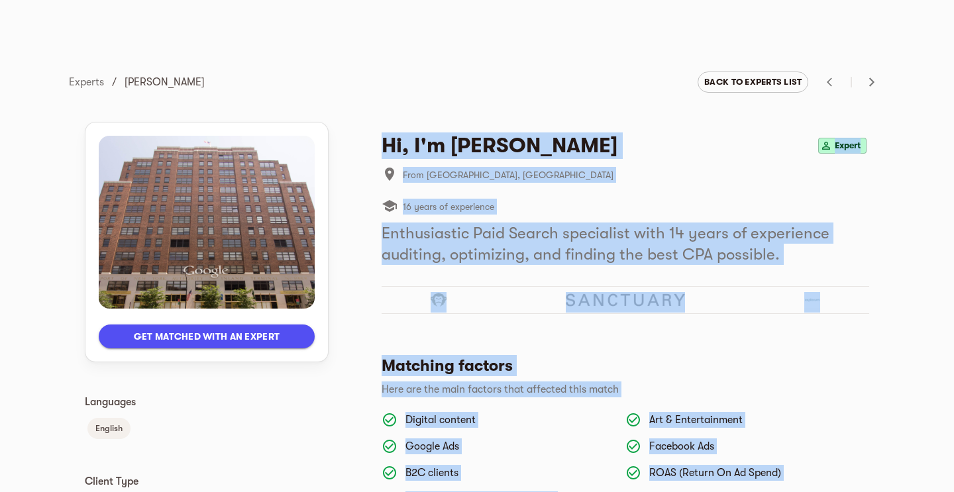
drag, startPoint x: 920, startPoint y: 386, endPoint x: 386, endPoint y: 138, distance: 589.3
click at [382, 142] on h4 "Hi, I'm [PERSON_NAME]" at bounding box center [500, 146] width 236 height 27
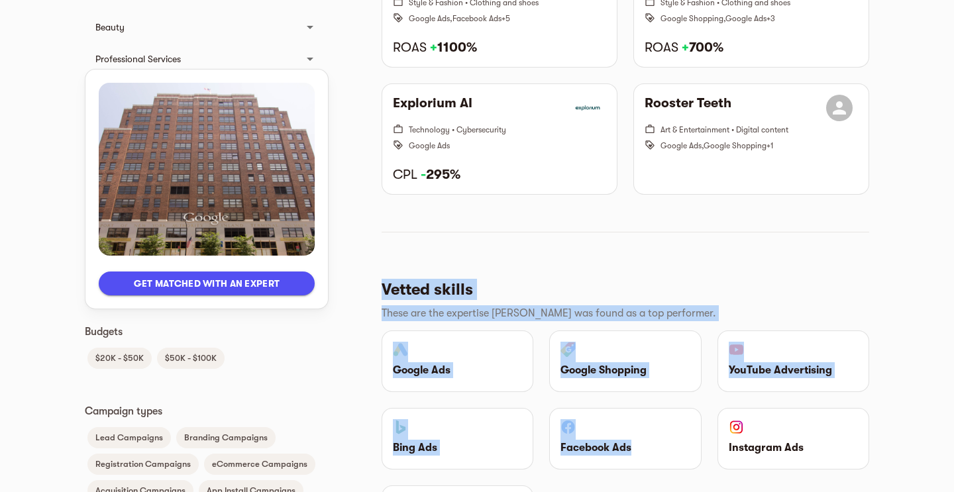
scroll to position [778, 0]
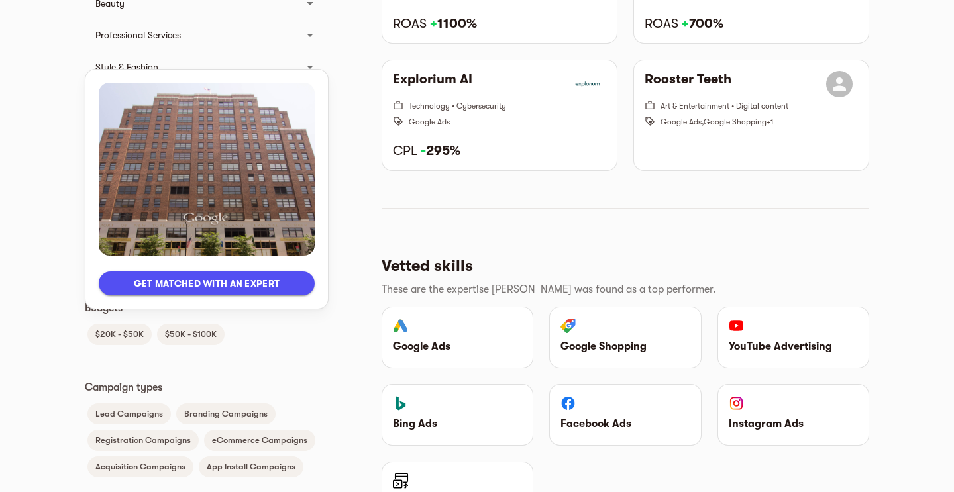
drag, startPoint x: 375, startPoint y: 141, endPoint x: 755, endPoint y: 227, distance: 389.1
click at [755, 227] on div "Get matched with an expert Languages English Client Type B2C B2B Industries Spo…" at bounding box center [477, 37] width 784 height 1438
click at [755, 227] on section "Vetted skills These are the expertise [PERSON_NAME] was found as a top performe…" at bounding box center [626, 369] width 488 height 323
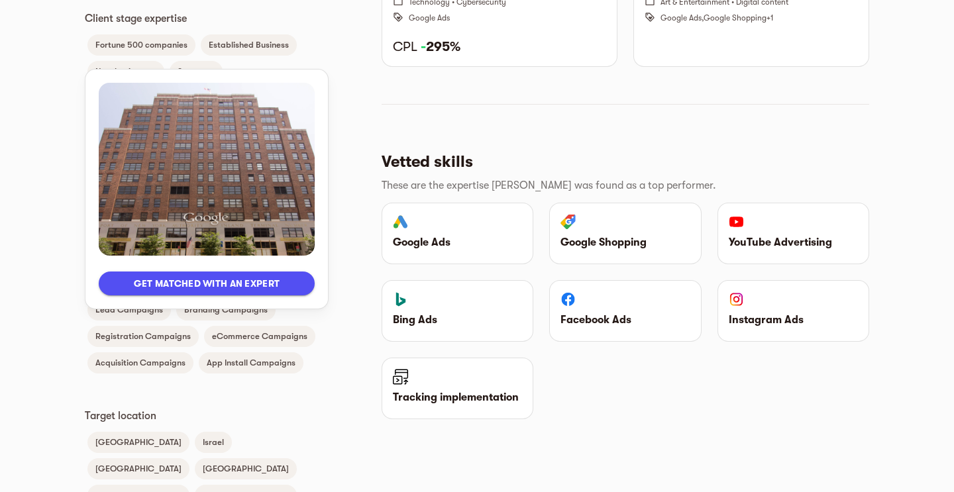
scroll to position [883, 0]
